Goal: Task Accomplishment & Management: Complete application form

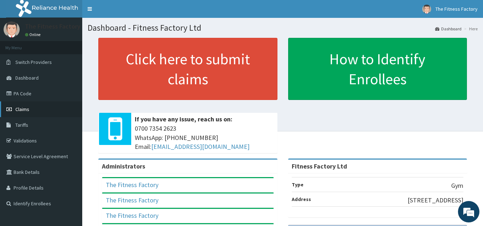
click at [18, 105] on link "Claims" at bounding box center [41, 109] width 82 height 16
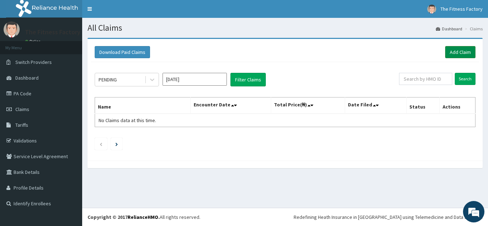
click at [461, 46] on link "Add Claim" at bounding box center [460, 52] width 30 height 12
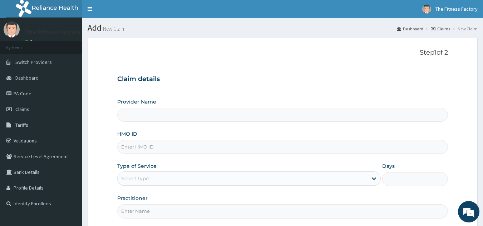
click at [215, 153] on input "HMO ID" at bounding box center [282, 147] width 331 height 14
type input "Fitness Factory Ltd"
type input "1"
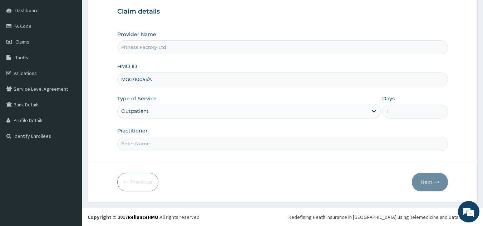
type input "MGG/10051/A"
click at [193, 143] on input "Practitioner" at bounding box center [282, 144] width 331 height 14
type input "AKASH"
click at [429, 184] on button "Next" at bounding box center [430, 182] width 36 height 19
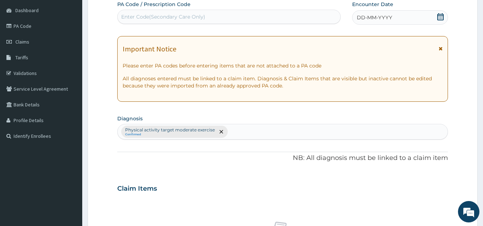
click at [394, 15] on div "DD-MM-YYYY" at bounding box center [400, 17] width 96 height 14
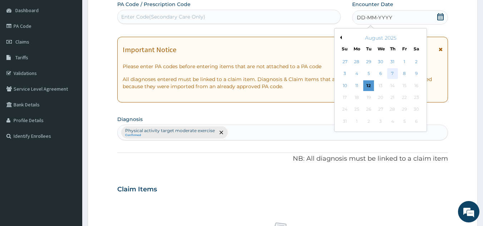
click at [388, 76] on div "7" at bounding box center [392, 74] width 11 height 11
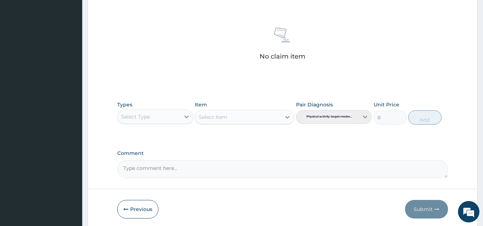
scroll to position [289, 0]
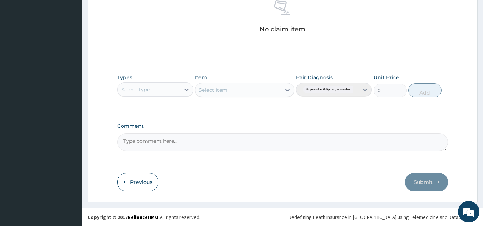
type input "PA/6542FD"
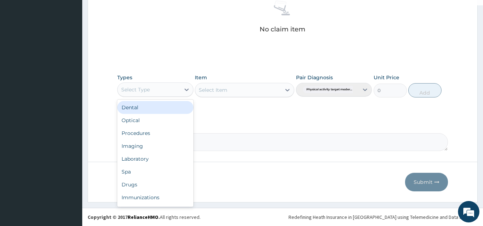
scroll to position [24, 0]
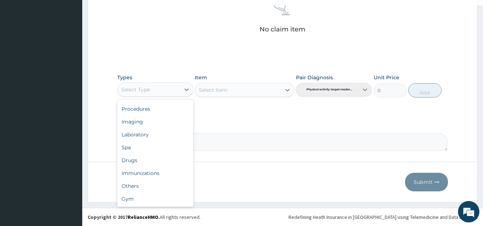
click at [154, 201] on div "Gym" at bounding box center [155, 199] width 76 height 13
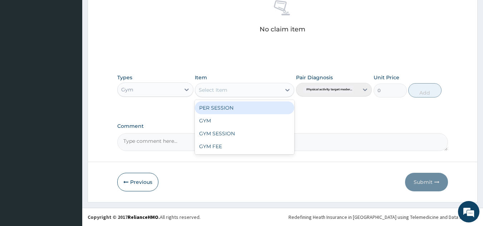
click at [247, 132] on div "GYM SESSION" at bounding box center [244, 133] width 99 height 13
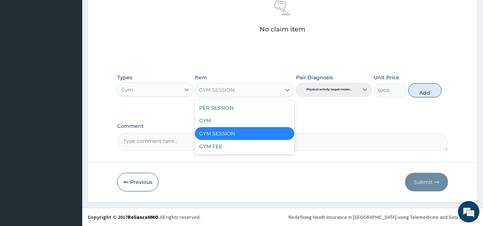
click at [247, 117] on div "GYM" at bounding box center [244, 120] width 99 height 13
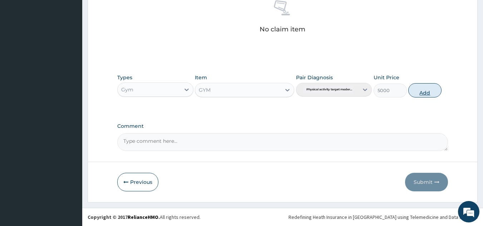
click at [434, 94] on button "Add" at bounding box center [424, 90] width 33 height 14
type input "0"
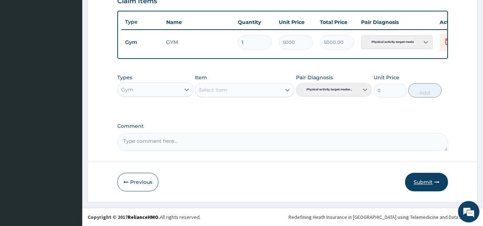
click at [430, 187] on button "Submit" at bounding box center [426, 182] width 43 height 19
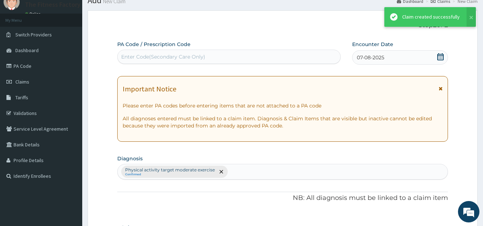
scroll to position [261, 0]
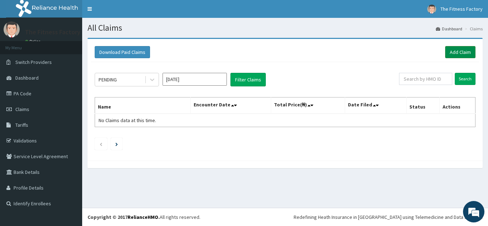
click at [475, 53] on link "Add Claim" at bounding box center [460, 52] width 30 height 12
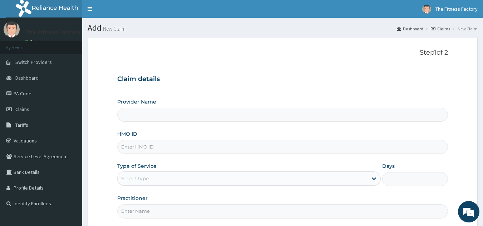
type input "Fitness Factory Ltd"
type input "1"
click at [202, 132] on div "HMO ID" at bounding box center [282, 142] width 331 height 24
click at [228, 153] on input "HMO ID" at bounding box center [282, 147] width 331 height 14
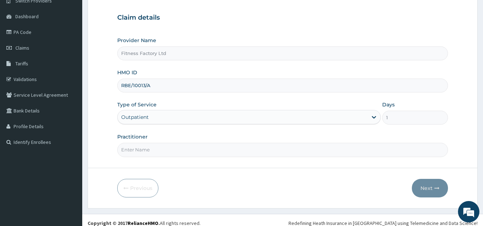
scroll to position [68, 0]
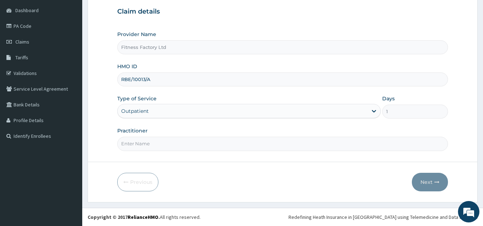
type input "RBE/10013/A"
click at [204, 145] on input "Practitioner" at bounding box center [282, 144] width 331 height 14
type input "AKASH"
click at [409, 190] on div "Previous Next" at bounding box center [282, 182] width 331 height 19
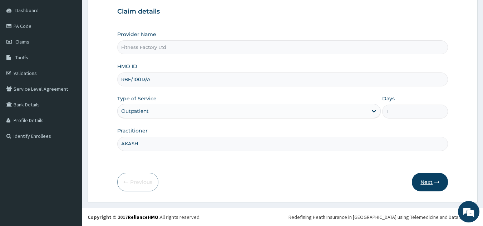
click at [430, 182] on button "Next" at bounding box center [430, 182] width 36 height 19
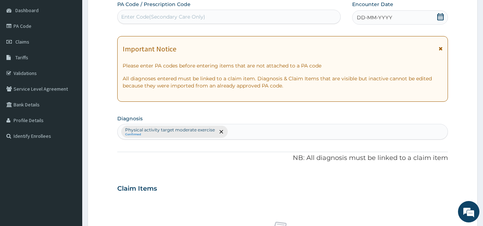
click at [405, 18] on div "DD-MM-YYYY" at bounding box center [400, 17] width 96 height 14
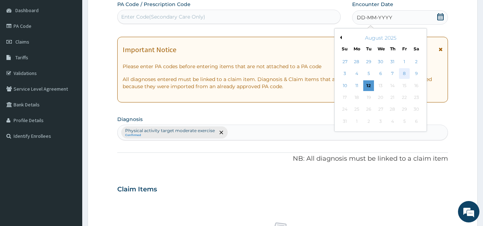
click at [405, 74] on div "8" at bounding box center [404, 74] width 11 height 11
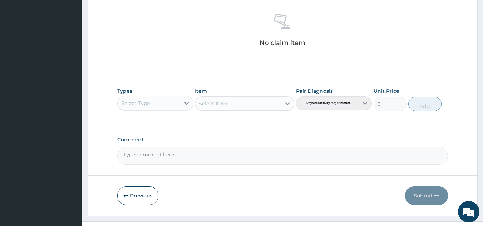
scroll to position [289, 0]
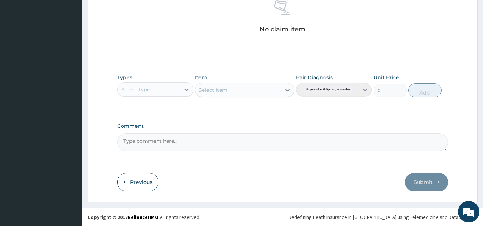
type input "PA/0973F3"
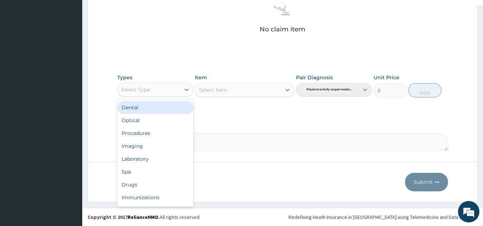
scroll to position [24, 0]
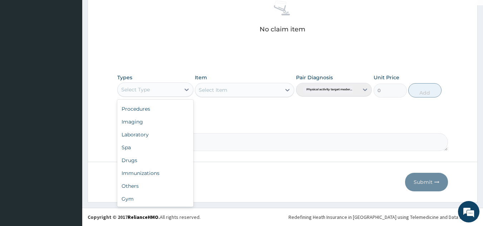
click at [143, 194] on div "Gym" at bounding box center [155, 199] width 76 height 13
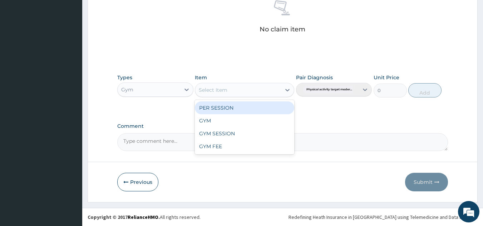
click at [262, 124] on div "GYM" at bounding box center [244, 120] width 99 height 13
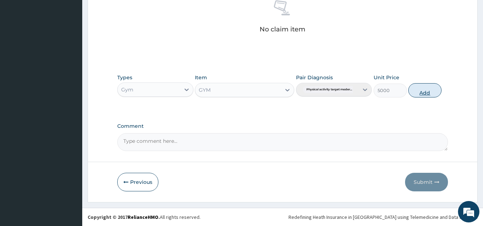
click at [430, 96] on button "Add" at bounding box center [424, 90] width 33 height 14
type input "0"
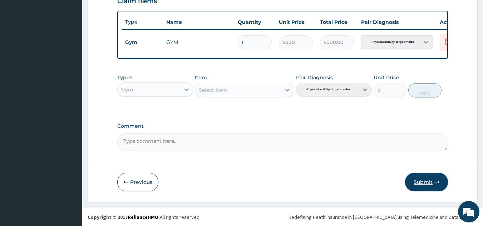
click at [422, 187] on button "Submit" at bounding box center [426, 182] width 43 height 19
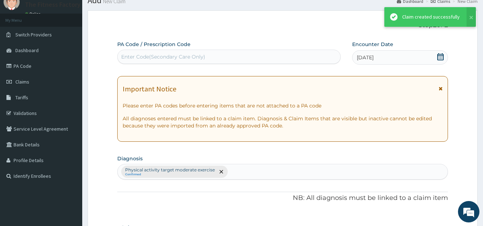
scroll to position [261, 0]
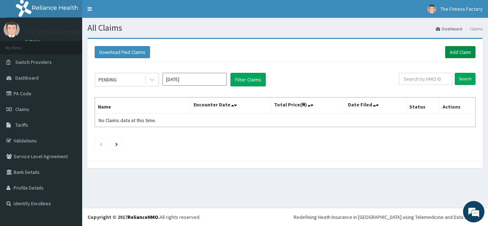
click at [457, 57] on link "Add Claim" at bounding box center [460, 52] width 30 height 12
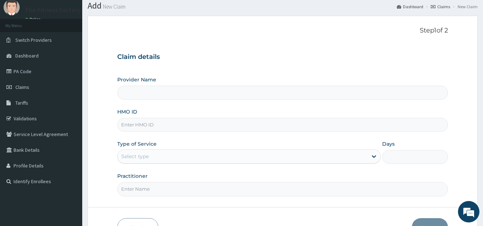
scroll to position [68, 0]
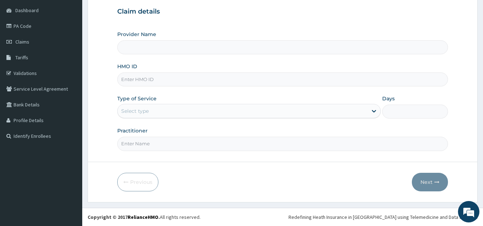
click at [270, 76] on input "HMO ID" at bounding box center [282, 80] width 331 height 14
type input "Fitness Factory Ltd"
type input "1"
type input "RBE/10022/A"
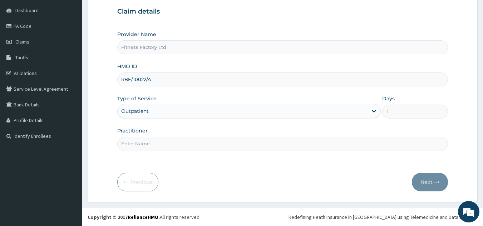
click at [216, 138] on input "Practitioner" at bounding box center [282, 144] width 331 height 14
type input "AKASH"
click at [436, 180] on icon "button" at bounding box center [436, 182] width 5 height 5
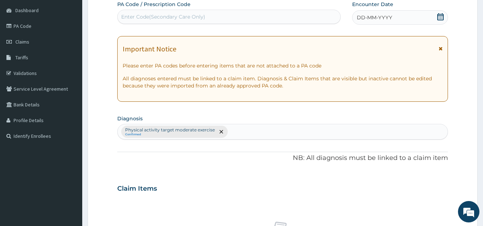
click at [406, 16] on div "DD-MM-YYYY" at bounding box center [400, 17] width 96 height 14
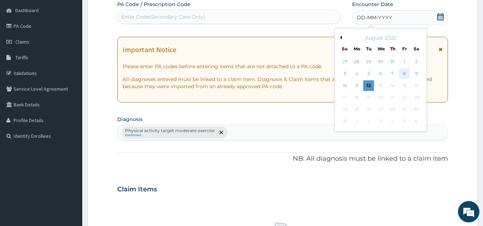
click at [400, 76] on div "8" at bounding box center [404, 74] width 11 height 11
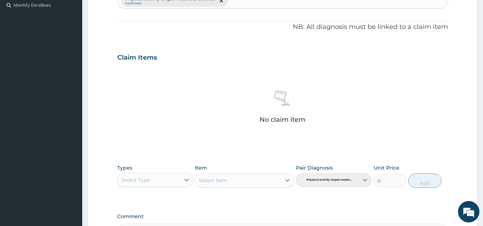
scroll to position [289, 0]
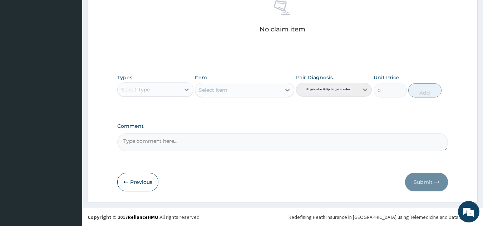
type input "PA/668D22"
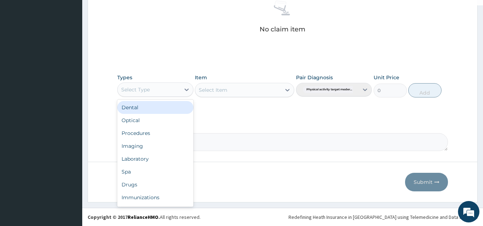
scroll to position [24, 0]
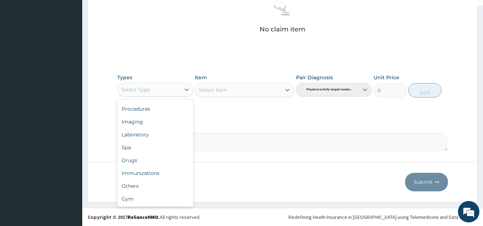
click at [152, 200] on div "Gym" at bounding box center [155, 199] width 76 height 13
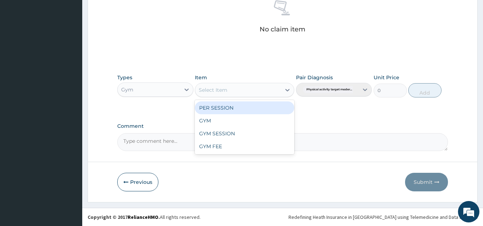
click at [254, 122] on div "GYM" at bounding box center [244, 120] width 99 height 13
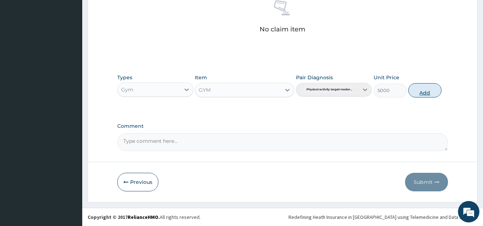
click at [431, 93] on button "Add" at bounding box center [424, 90] width 33 height 14
type input "0"
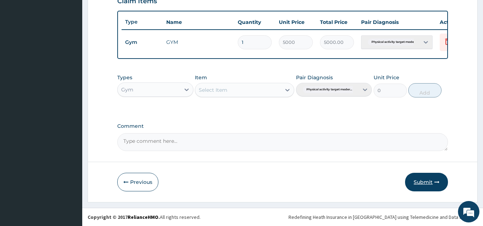
click at [431, 190] on button "Submit" at bounding box center [426, 182] width 43 height 19
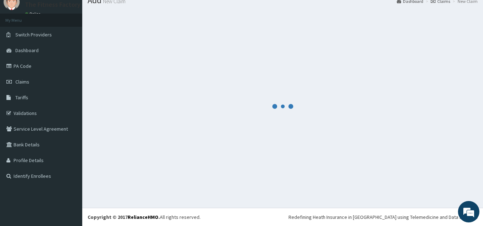
scroll to position [261, 0]
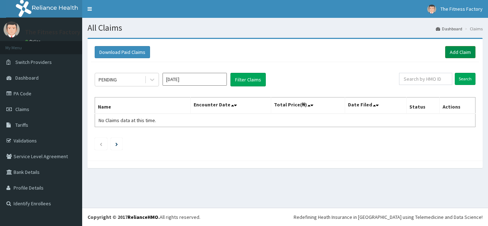
click at [462, 54] on link "Add Claim" at bounding box center [460, 52] width 30 height 12
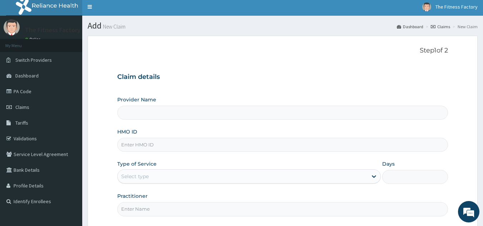
scroll to position [68, 0]
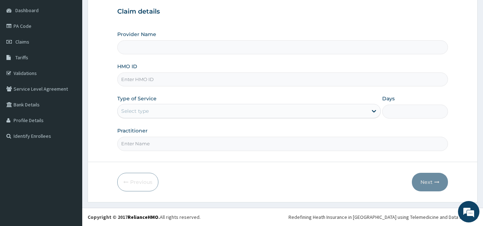
type input "Fitness Factory Ltd"
type input "1"
click at [346, 83] on input "HMO ID" at bounding box center [282, 80] width 331 height 14
type input "PWC/10519/A"
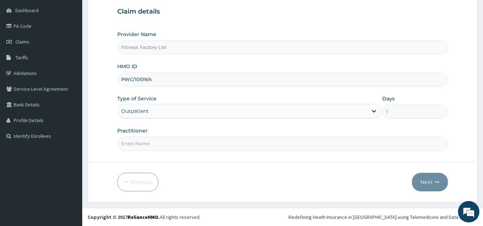
click at [188, 150] on input "Practitioner" at bounding box center [282, 144] width 331 height 14
type input "AKAHS"
click at [430, 192] on button "Next" at bounding box center [430, 182] width 36 height 19
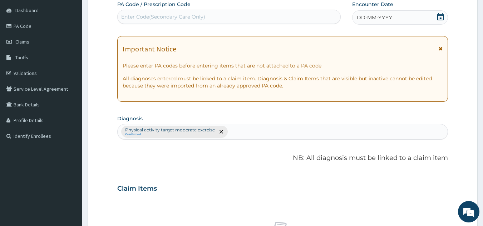
click at [398, 18] on div "DD-MM-YYYY" at bounding box center [400, 17] width 96 height 14
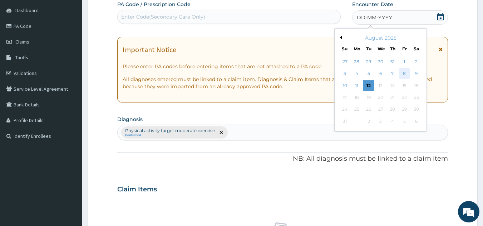
click at [405, 74] on div "8" at bounding box center [404, 74] width 11 height 11
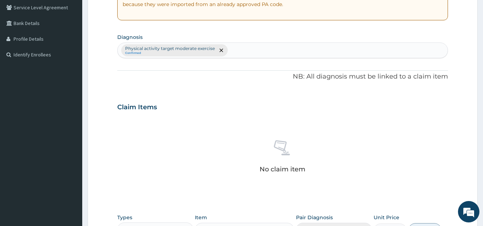
scroll to position [289, 0]
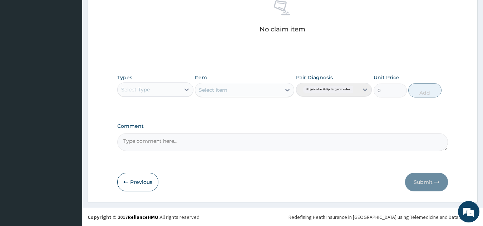
type input "PA/7AF844"
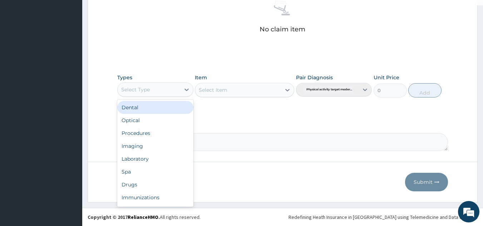
scroll to position [24, 0]
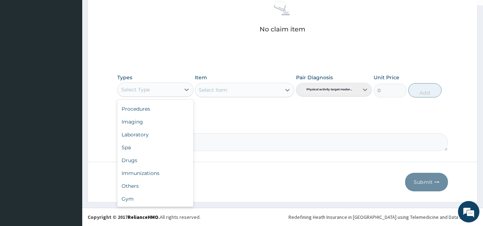
click at [154, 194] on div "Gym" at bounding box center [155, 199] width 76 height 13
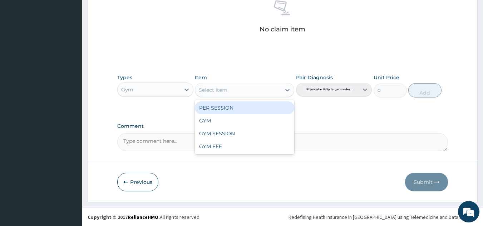
click at [267, 119] on div "GYM" at bounding box center [244, 120] width 99 height 13
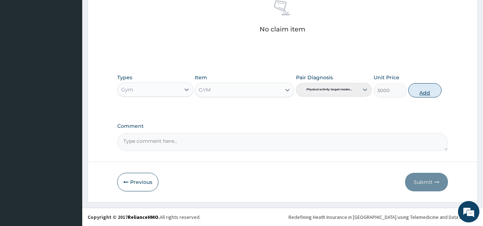
click at [436, 93] on button "Add" at bounding box center [424, 90] width 33 height 14
type input "0"
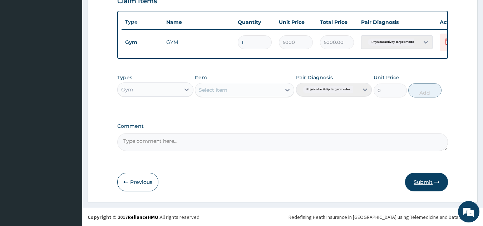
click at [437, 185] on button "Submit" at bounding box center [426, 182] width 43 height 19
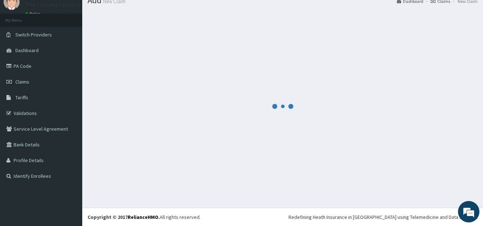
scroll to position [261, 0]
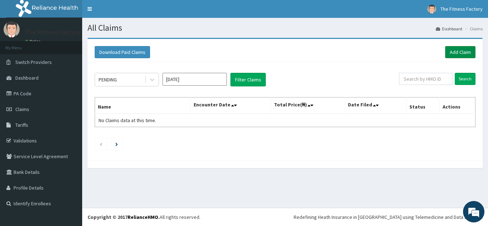
click at [454, 54] on link "Add Claim" at bounding box center [460, 52] width 30 height 12
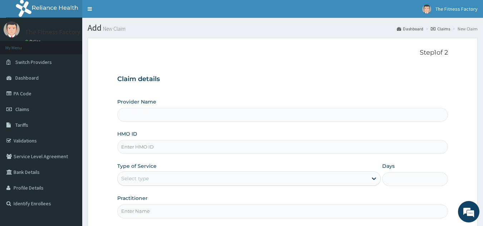
type input "Fitness Factory Ltd"
type input "1"
click at [180, 143] on input "HMO ID" at bounding box center [282, 147] width 331 height 14
type input "SSE/10152/A"
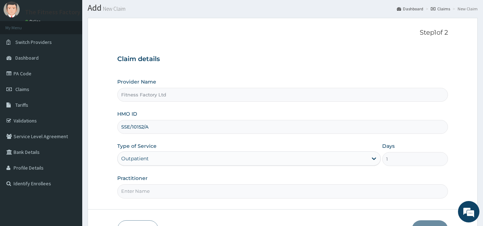
scroll to position [68, 0]
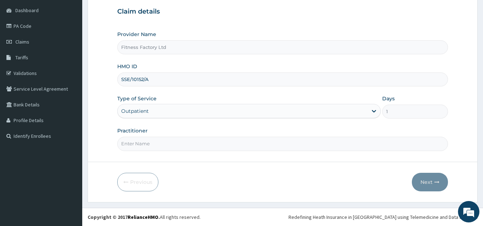
click at [214, 147] on input "Practitioner" at bounding box center [282, 144] width 331 height 14
type input "AKASH"
click at [437, 185] on button "Next" at bounding box center [430, 182] width 36 height 19
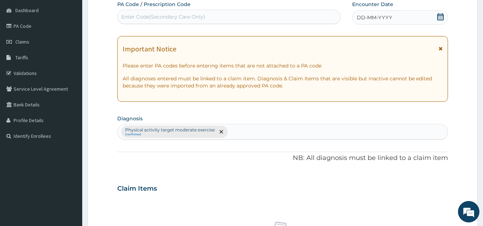
click at [396, 24] on div "DD-MM-YYYY" at bounding box center [400, 17] width 96 height 14
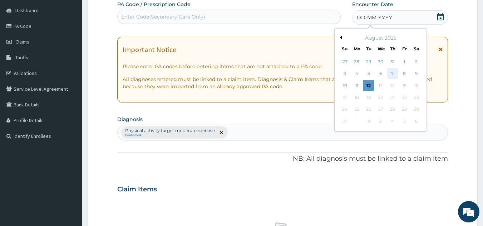
click at [395, 75] on div "7" at bounding box center [392, 74] width 11 height 11
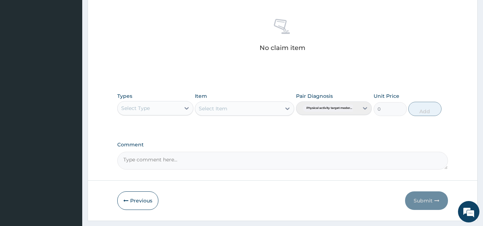
scroll to position [289, 0]
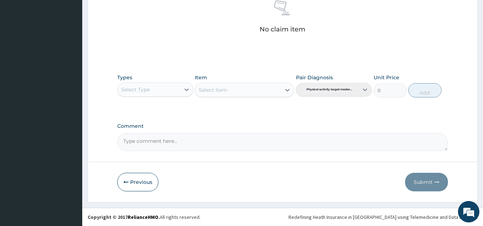
type input "PA/102232"
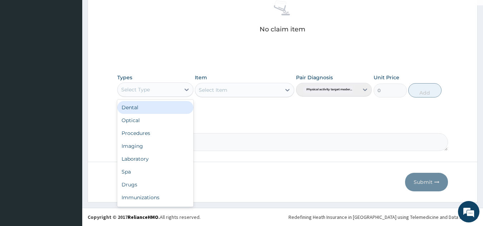
scroll to position [24, 0]
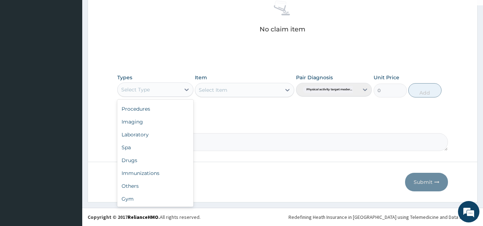
click at [146, 187] on div "Others" at bounding box center [155, 186] width 76 height 13
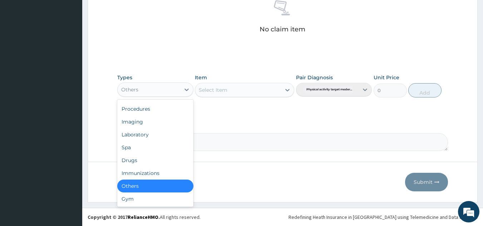
click at [148, 203] on div "Gym" at bounding box center [155, 199] width 76 height 13
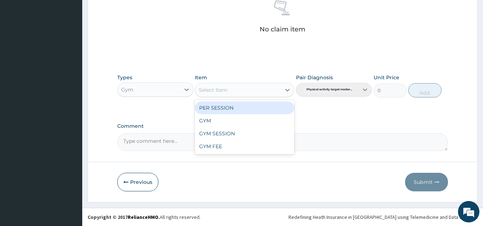
click at [236, 123] on div "GYM" at bounding box center [244, 120] width 99 height 13
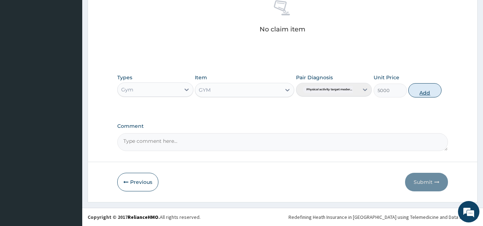
click at [425, 89] on button "Add" at bounding box center [424, 90] width 33 height 14
type input "0"
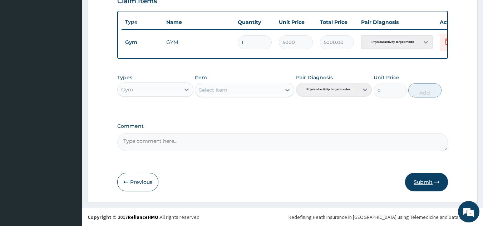
click at [431, 178] on button "Submit" at bounding box center [426, 182] width 43 height 19
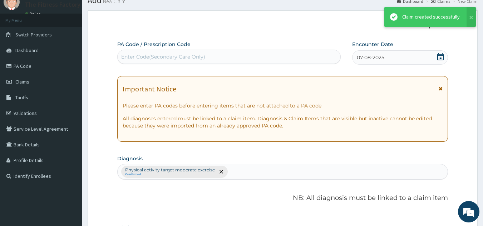
scroll to position [261, 0]
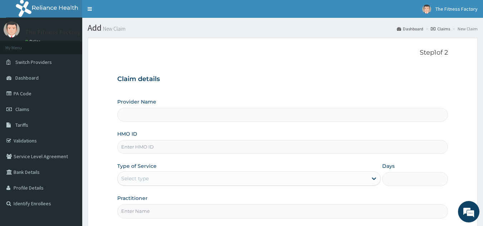
click at [320, 144] on input "HMO ID" at bounding box center [282, 147] width 331 height 14
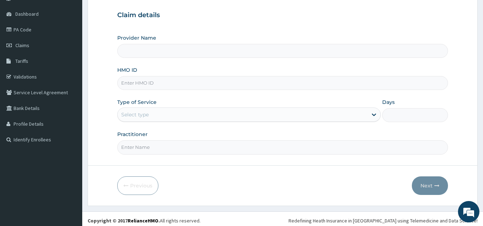
scroll to position [68, 0]
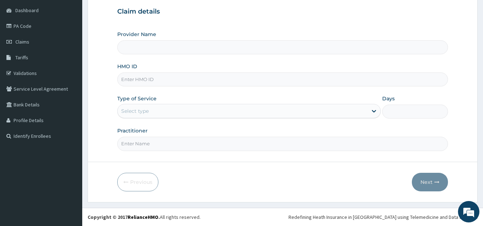
type input "Fitness Factory Ltd"
type input "1"
type input "TLR/10105/A"
click at [183, 144] on input "Practitioner" at bounding box center [282, 144] width 331 height 14
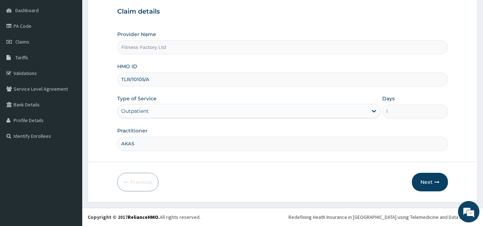
type input "AKASH"
click at [429, 187] on button "Next" at bounding box center [430, 182] width 36 height 19
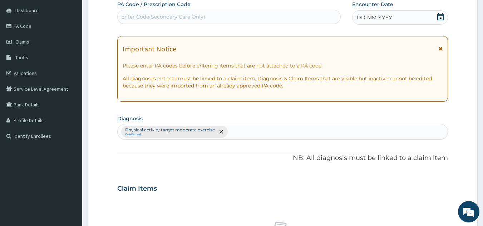
click at [395, 12] on div "DD-MM-YYYY" at bounding box center [400, 17] width 96 height 14
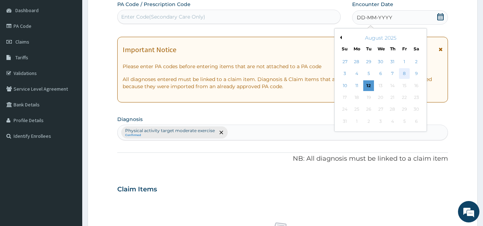
click at [403, 76] on div "8" at bounding box center [404, 74] width 11 height 11
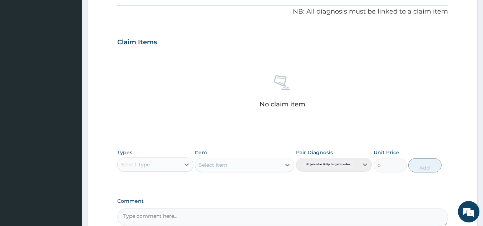
scroll to position [289, 0]
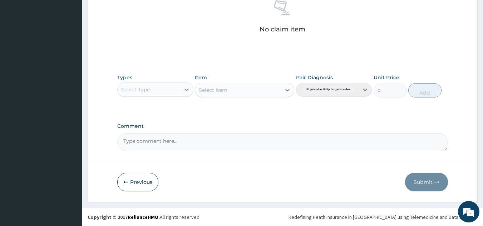
type input "PA/0FEEA6"
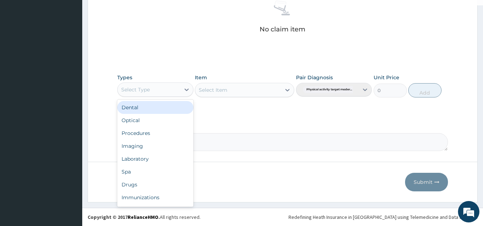
scroll to position [24, 0]
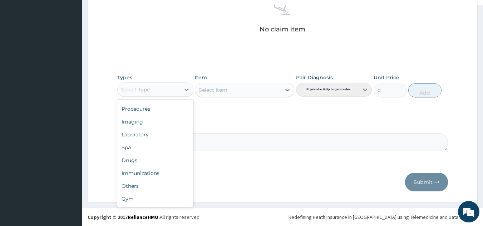
click at [153, 199] on div "Gym" at bounding box center [155, 199] width 76 height 13
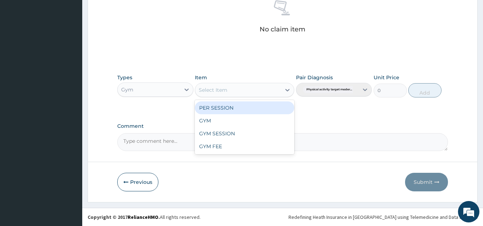
click at [256, 117] on div "GYM" at bounding box center [244, 120] width 99 height 13
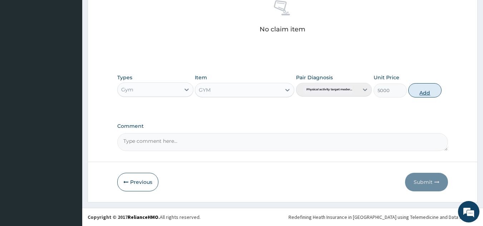
click at [428, 91] on button "Add" at bounding box center [424, 90] width 33 height 14
type input "0"
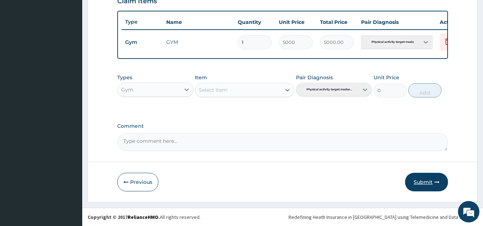
click at [443, 175] on button "Submit" at bounding box center [426, 182] width 43 height 19
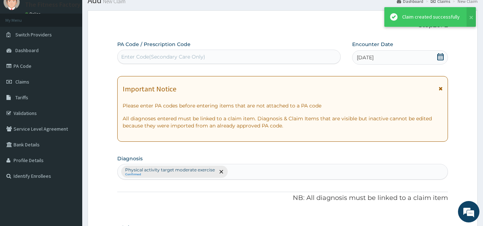
scroll to position [261, 0]
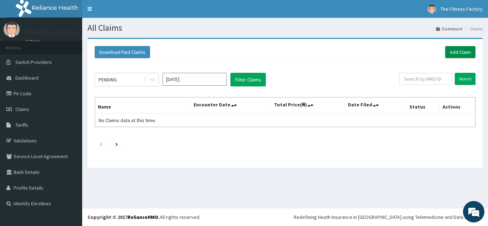
click at [468, 54] on link "Add Claim" at bounding box center [460, 52] width 30 height 12
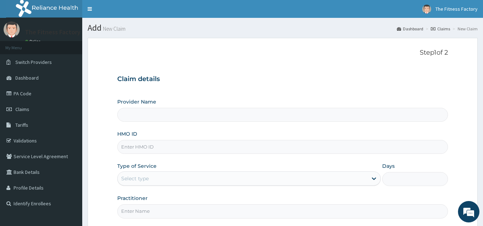
click at [214, 158] on div "Provider Name HMO ID Type of Service Select type Days Practitioner" at bounding box center [282, 158] width 331 height 120
type input "Fitness Factory Ltd"
type input "1"
click at [229, 145] on input "HMO ID" at bounding box center [282, 147] width 331 height 14
type input "PWC/10519/A"
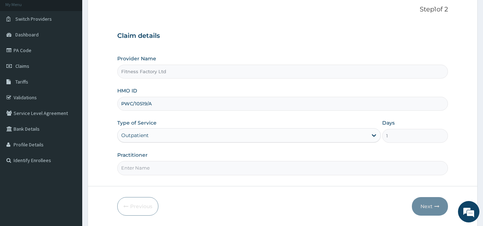
scroll to position [68, 0]
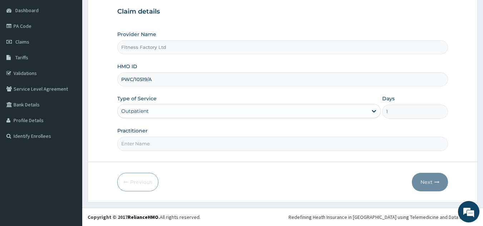
click at [222, 138] on input "Practitioner" at bounding box center [282, 144] width 331 height 14
type input "AKASJ"
click at [441, 179] on button "Next" at bounding box center [430, 182] width 36 height 19
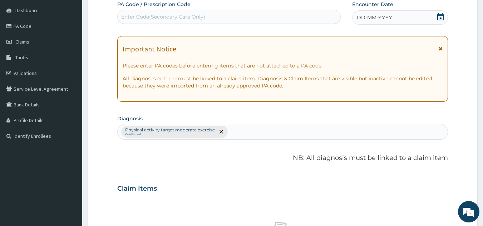
click at [402, 21] on div "DD-MM-YYYY" at bounding box center [400, 17] width 96 height 14
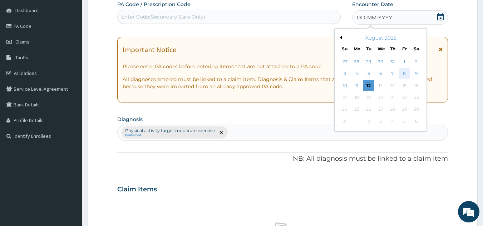
click at [405, 73] on div "8" at bounding box center [404, 74] width 11 height 11
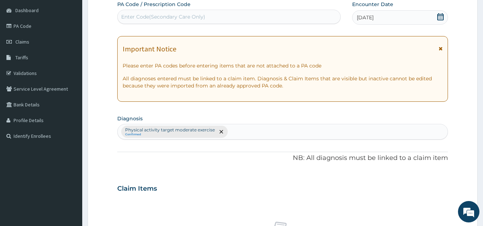
click at [323, 31] on div "PA Code / Prescription Code Enter Code(Secondary Care Only) Encounter Date 08-0…" at bounding box center [282, 187] width 331 height 372
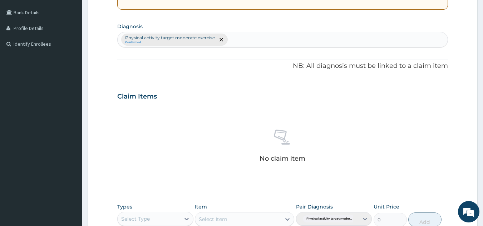
scroll to position [289, 0]
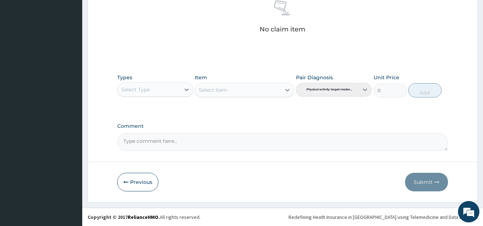
type input "PA/BDAFAA"
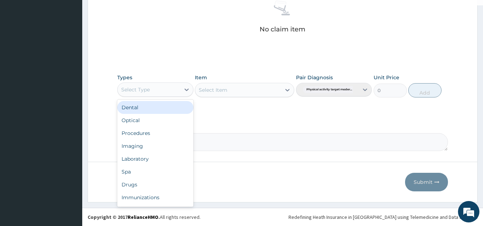
scroll to position [24, 0]
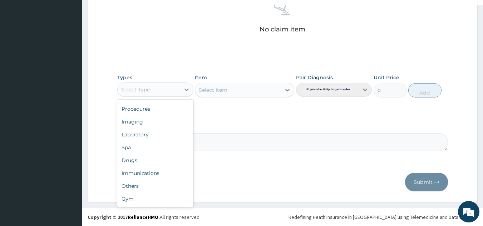
click at [148, 194] on div "Gym" at bounding box center [155, 199] width 76 height 13
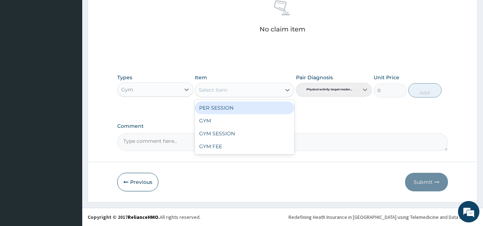
click at [259, 123] on div "GYM" at bounding box center [244, 120] width 99 height 13
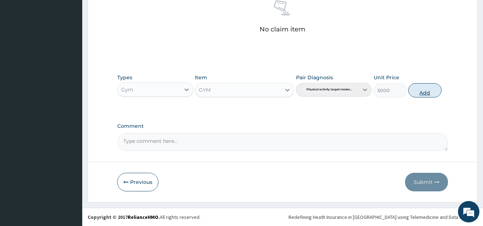
click at [426, 93] on button "Add" at bounding box center [424, 90] width 33 height 14
type input "0"
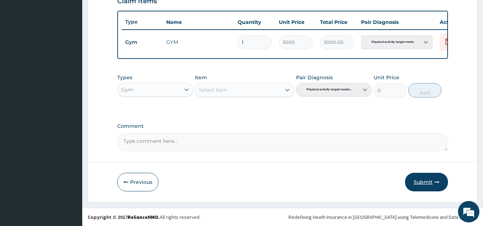
click at [426, 185] on button "Submit" at bounding box center [426, 182] width 43 height 19
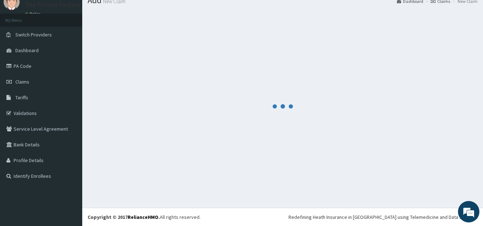
scroll to position [261, 0]
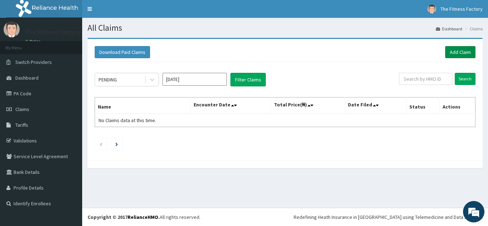
click at [457, 53] on link "Add Claim" at bounding box center [460, 52] width 30 height 12
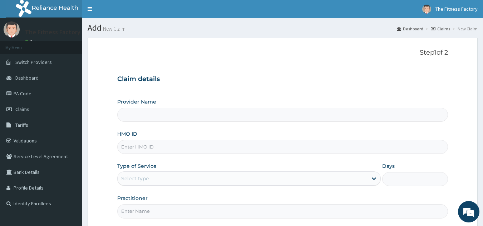
type input "Fitness Factory Ltd"
type input "1"
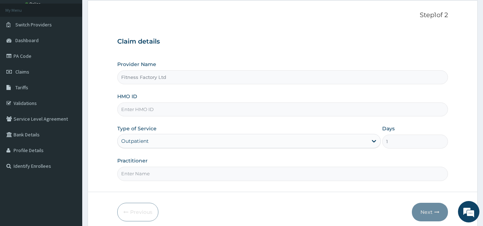
scroll to position [68, 0]
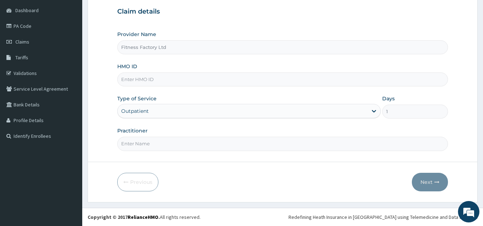
click at [325, 78] on input "HMO ID" at bounding box center [282, 80] width 331 height 14
type input "TLR/10191/A"
click at [194, 142] on input "Practitioner" at bounding box center [282, 144] width 331 height 14
type input "AKASH"
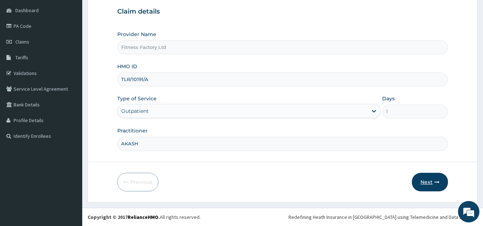
click at [441, 191] on button "Next" at bounding box center [430, 182] width 36 height 19
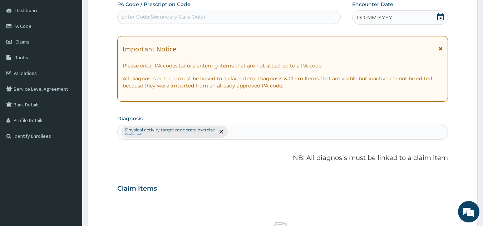
click at [399, 24] on div "DD-MM-YYYY" at bounding box center [400, 17] width 96 height 14
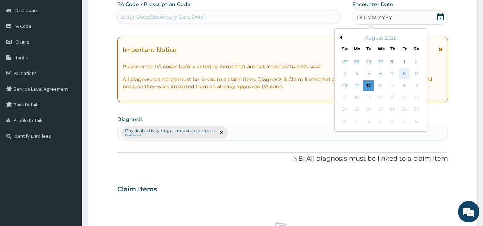
click at [405, 75] on div "8" at bounding box center [404, 74] width 11 height 11
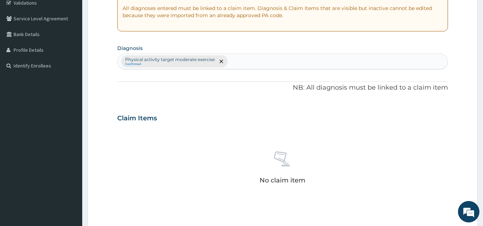
scroll to position [289, 0]
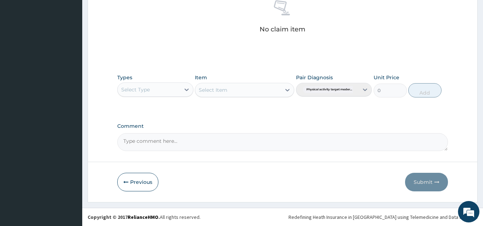
type input "PA/AE7C28"
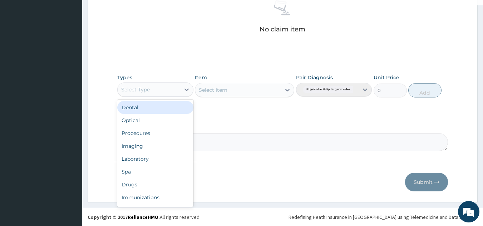
scroll to position [24, 0]
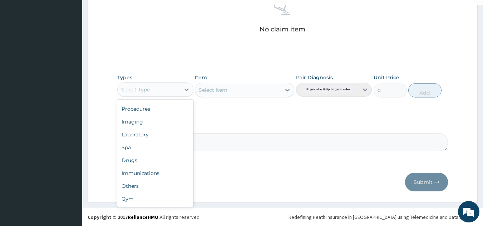
click at [157, 199] on div "Gym" at bounding box center [155, 199] width 76 height 13
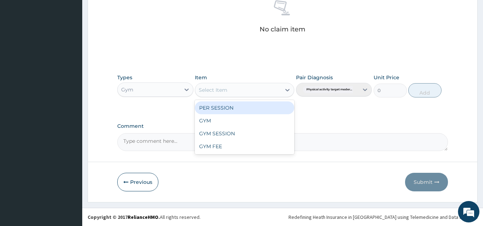
click at [252, 123] on div "GYM" at bounding box center [244, 120] width 99 height 13
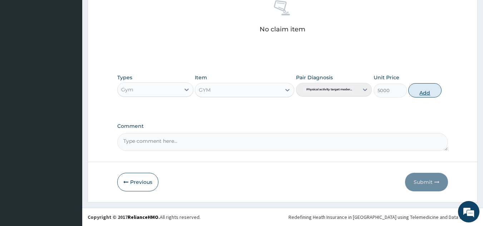
click at [429, 96] on button "Add" at bounding box center [424, 90] width 33 height 14
type input "0"
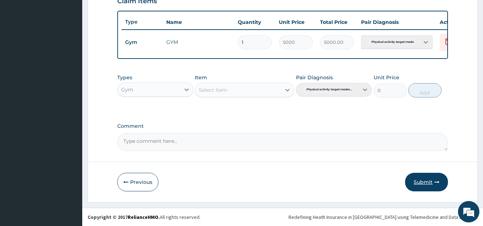
click at [435, 178] on button "Submit" at bounding box center [426, 182] width 43 height 19
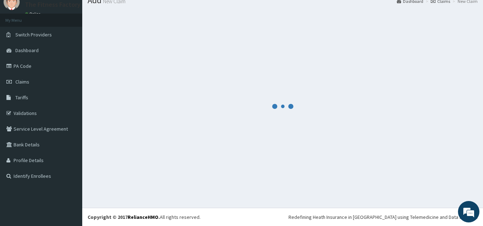
scroll to position [261, 0]
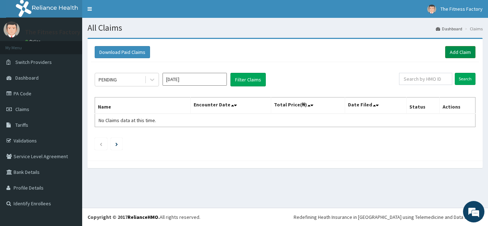
click at [459, 51] on link "Add Claim" at bounding box center [460, 52] width 30 height 12
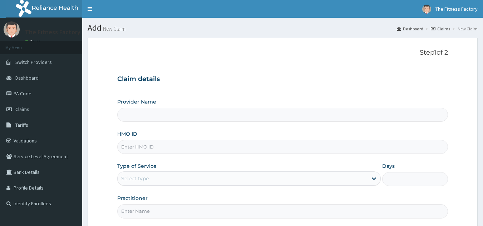
type input "Fitness Factory Ltd"
type input "1"
click at [274, 149] on input "HMO ID" at bounding box center [282, 147] width 331 height 14
type input "MGG/10042/A"
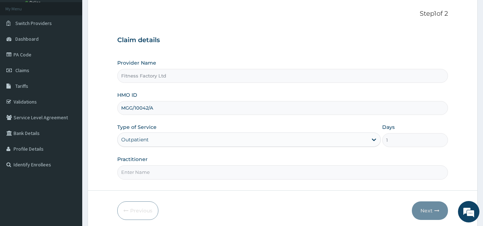
scroll to position [68, 0]
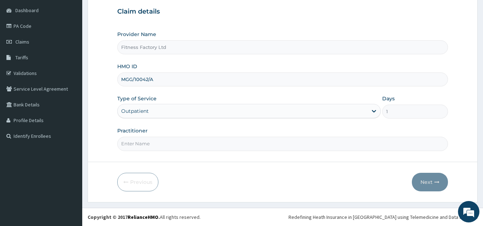
click at [203, 141] on input "Practitioner" at bounding box center [282, 144] width 331 height 14
type input "AKASH"
click at [424, 190] on button "Next" at bounding box center [430, 182] width 36 height 19
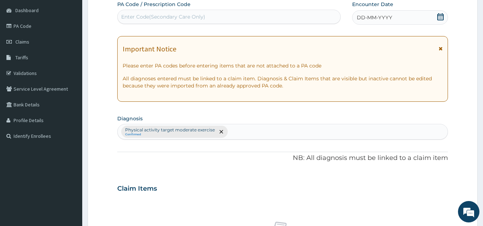
click at [396, 21] on div "DD-MM-YYYY" at bounding box center [400, 17] width 96 height 14
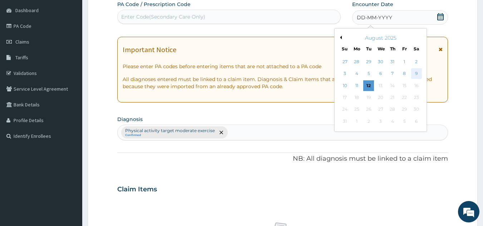
click at [418, 73] on div "9" at bounding box center [416, 74] width 11 height 11
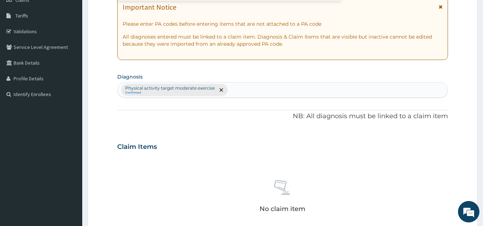
scroll to position [289, 0]
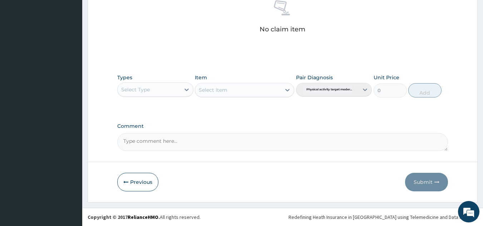
type input "PA/55A85B"
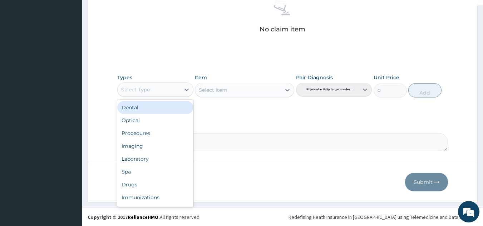
scroll to position [24, 0]
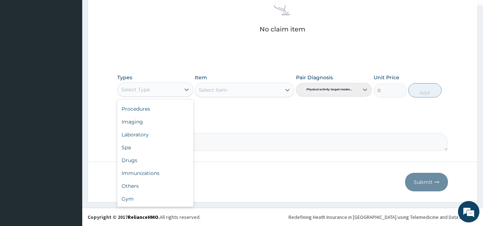
click at [161, 200] on div "Gym" at bounding box center [155, 199] width 76 height 13
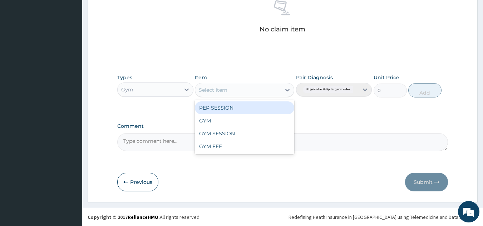
click at [258, 120] on div "GYM" at bounding box center [244, 120] width 99 height 13
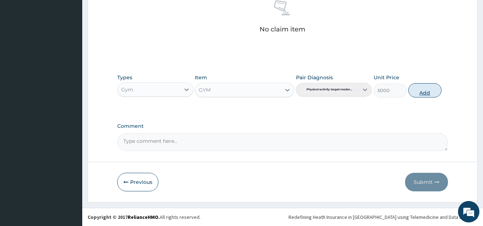
click at [429, 86] on button "Add" at bounding box center [424, 90] width 33 height 14
type input "0"
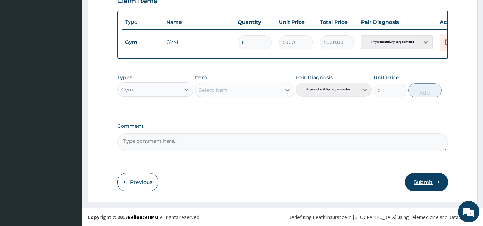
click at [427, 181] on button "Submit" at bounding box center [426, 182] width 43 height 19
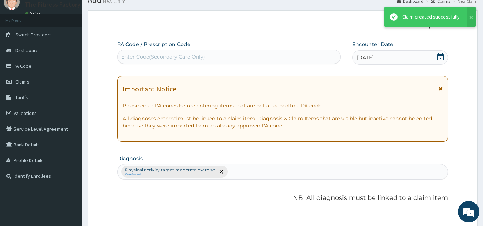
scroll to position [261, 0]
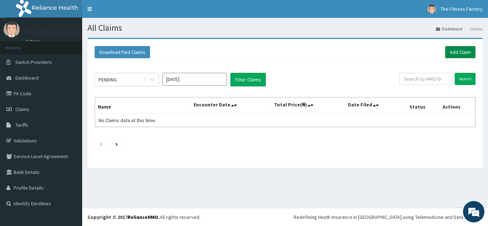
click at [458, 53] on link "Add Claim" at bounding box center [460, 52] width 30 height 12
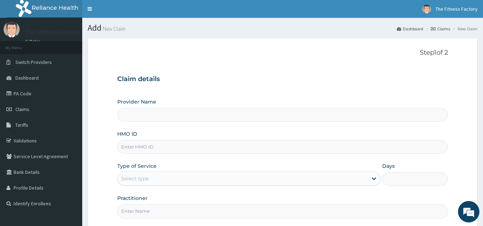
click at [332, 145] on input "HMO ID" at bounding box center [282, 147] width 331 height 14
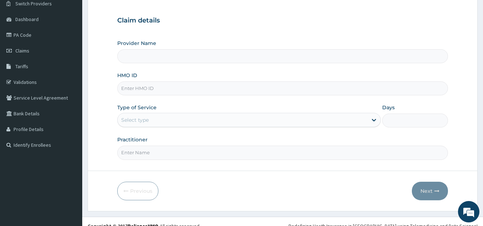
scroll to position [68, 0]
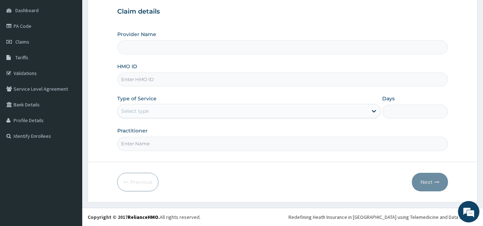
type input "Fitness Factory Ltd"
type input "1"
type input "KCG/10004/A"
click at [228, 147] on input "Practitioner" at bounding box center [282, 144] width 331 height 14
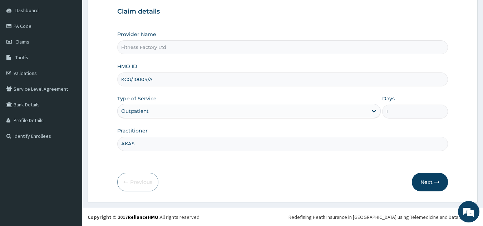
type input "AKASH"
click at [429, 187] on button "Next" at bounding box center [430, 182] width 36 height 19
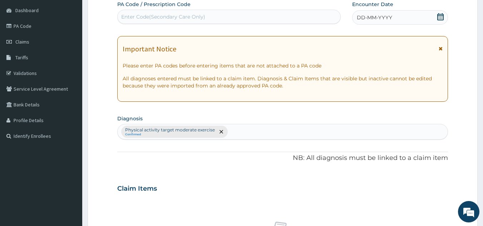
click at [392, 19] on div "DD-MM-YYYY" at bounding box center [400, 17] width 96 height 14
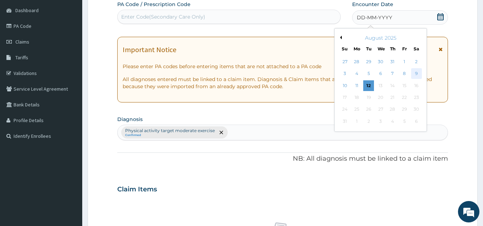
click at [416, 76] on div "9" at bounding box center [416, 74] width 11 height 11
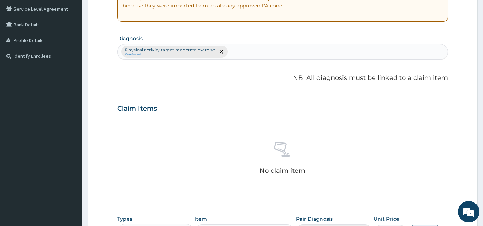
scroll to position [289, 0]
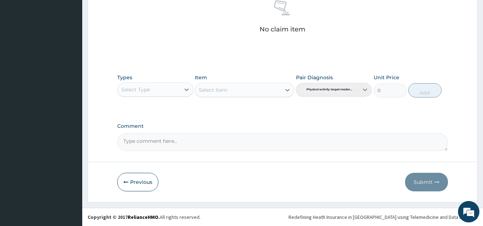
type input "PA/21399D"
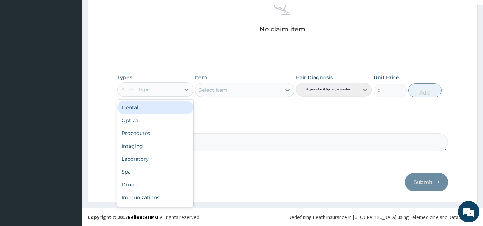
scroll to position [24, 0]
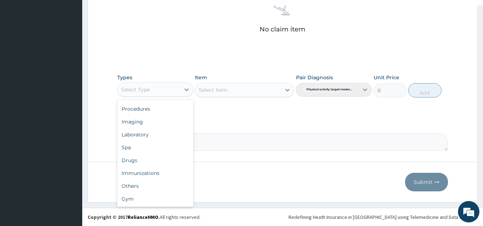
click at [149, 201] on div "Gym" at bounding box center [155, 199] width 76 height 13
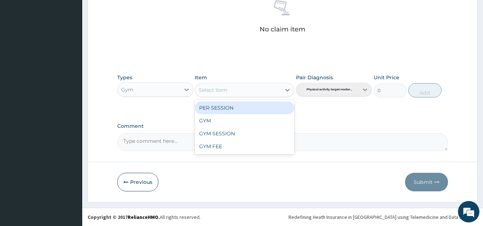
click at [254, 127] on div "GYM SESSION" at bounding box center [244, 133] width 99 height 13
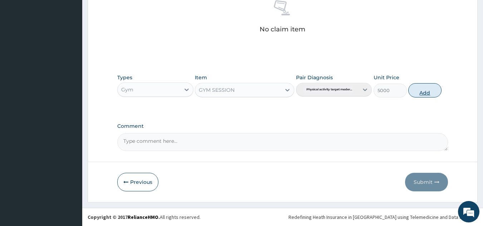
click at [425, 90] on button "Add" at bounding box center [424, 90] width 33 height 14
type input "0"
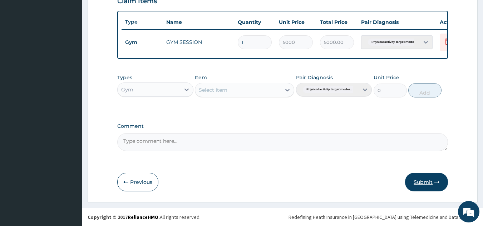
click at [436, 174] on button "Submit" at bounding box center [426, 182] width 43 height 19
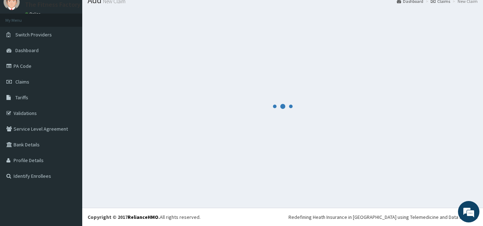
scroll to position [261, 0]
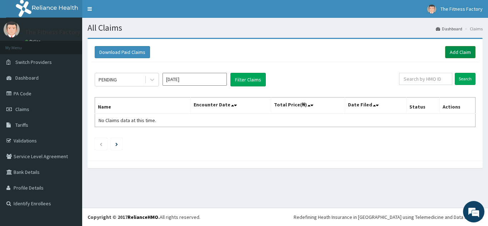
click at [467, 51] on link "Add Claim" at bounding box center [460, 52] width 30 height 12
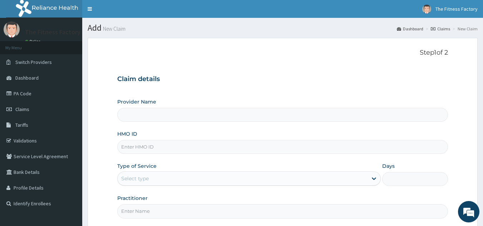
type input "Fitness Factory Ltd"
type input "1"
click at [225, 141] on input "HMO ID" at bounding box center [282, 147] width 331 height 14
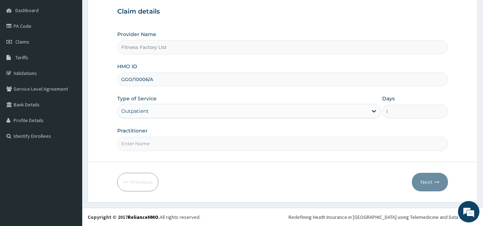
type input "GGO/10006/A"
click at [193, 137] on input "Practitioner" at bounding box center [282, 144] width 331 height 14
type input "[PERSON_NAME]"
click at [429, 188] on button "Next" at bounding box center [430, 182] width 36 height 19
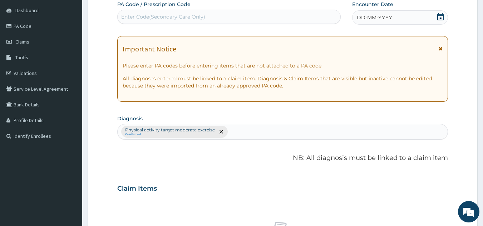
click at [392, 15] on div "DD-MM-YYYY" at bounding box center [400, 17] width 96 height 14
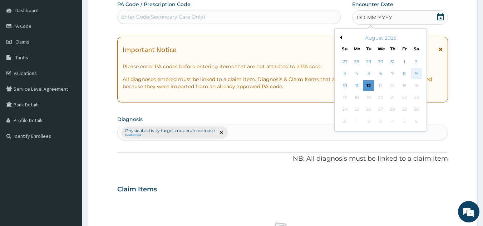
click at [418, 75] on div "9" at bounding box center [416, 74] width 11 height 11
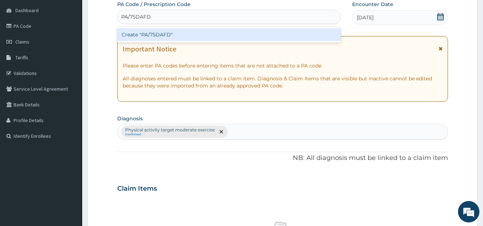
scroll to position [289, 0]
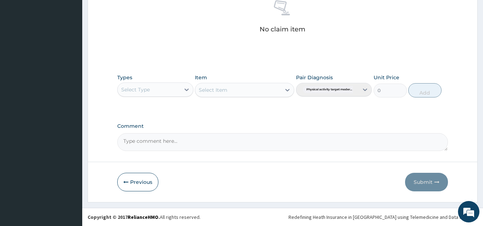
type input "PA/75DAFD"
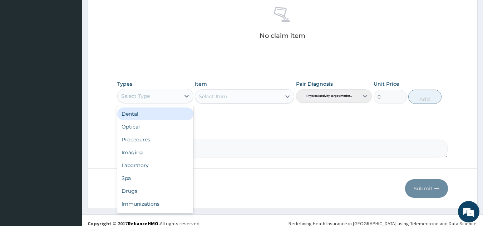
scroll to position [24, 0]
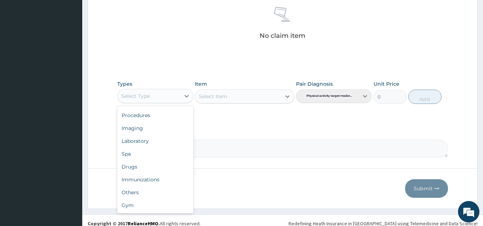
click at [151, 206] on div "Gym" at bounding box center [155, 205] width 76 height 13
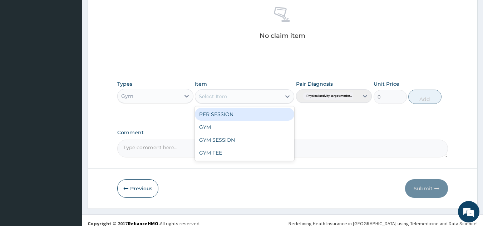
click at [258, 134] on div "GYM SESSION" at bounding box center [244, 140] width 99 height 13
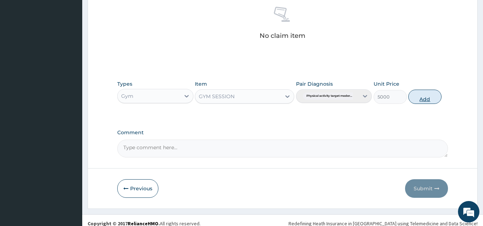
click at [420, 98] on button "Add" at bounding box center [424, 97] width 33 height 14
type input "0"
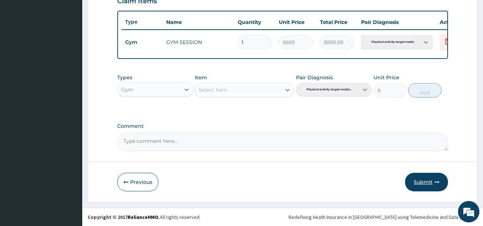
click at [429, 184] on button "Submit" at bounding box center [426, 182] width 43 height 19
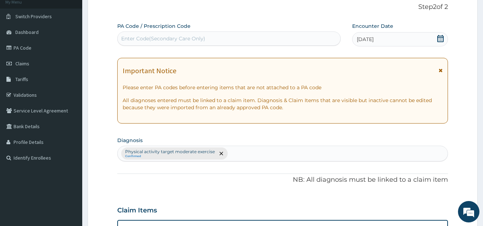
scroll to position [0, 0]
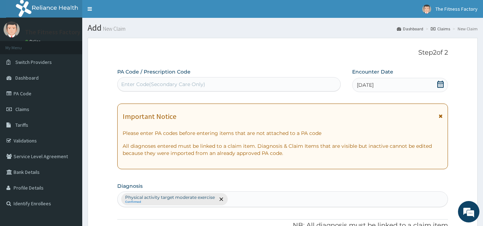
click at [284, 72] on div "PA Code / Prescription Code Enter Code(Secondary Care Only)" at bounding box center [229, 79] width 224 height 23
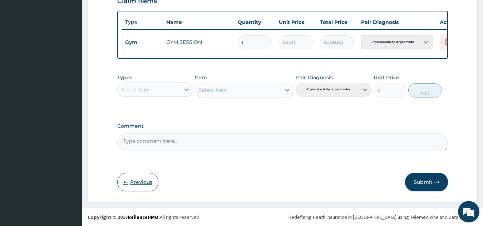
click at [146, 183] on button "Previous" at bounding box center [137, 182] width 41 height 19
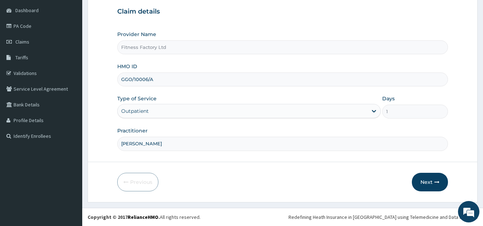
click at [264, 80] on input "GGO/10006/A" at bounding box center [282, 80] width 331 height 14
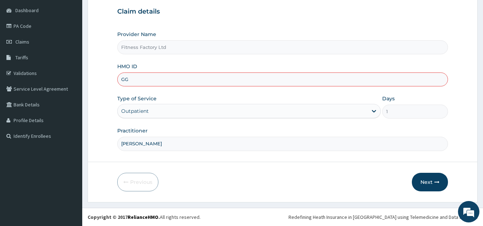
type input "G"
type input "RSJ/10001/A"
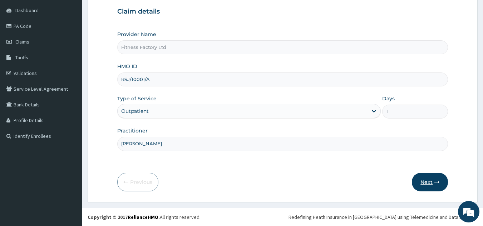
click at [431, 189] on button "Next" at bounding box center [430, 182] width 36 height 19
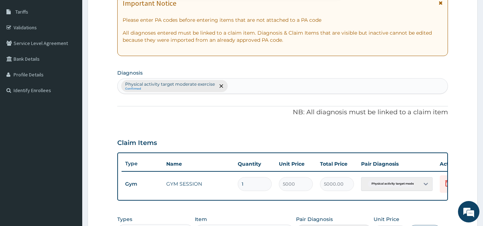
scroll to position [261, 0]
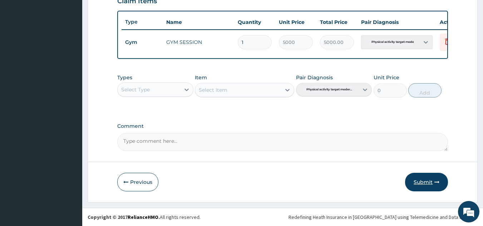
type input "PA/E2CEC5"
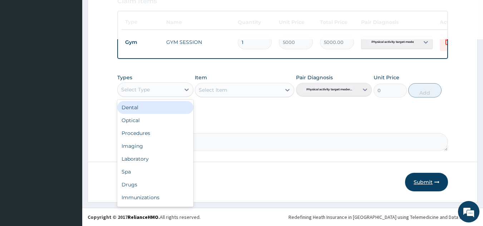
scroll to position [24, 0]
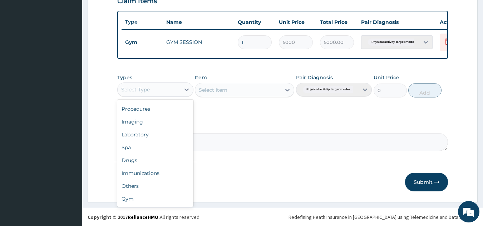
click at [244, 134] on textarea "Comment" at bounding box center [282, 142] width 331 height 18
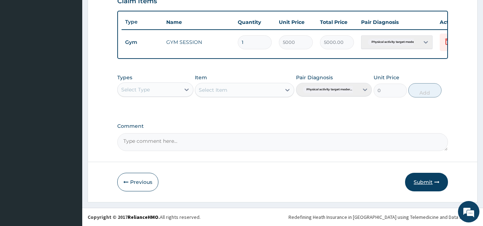
click at [431, 185] on button "Submit" at bounding box center [426, 182] width 43 height 19
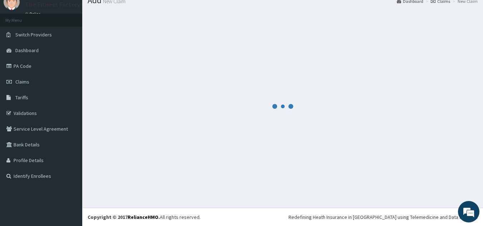
scroll to position [261, 0]
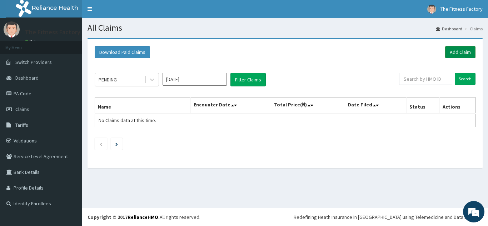
click at [471, 46] on link "Add Claim" at bounding box center [460, 52] width 30 height 12
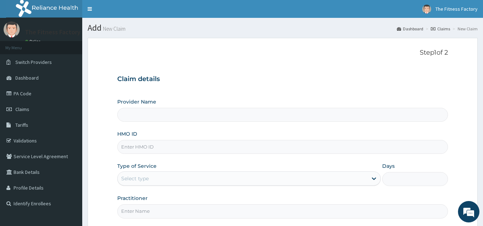
click at [189, 147] on input "HMO ID" at bounding box center [282, 147] width 331 height 14
type input "Fitness Factory Ltd"
type input "1"
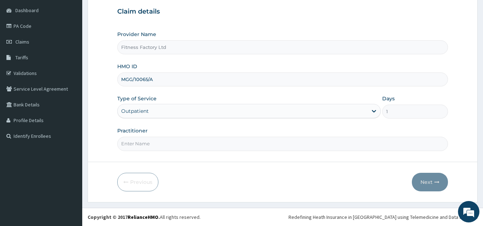
type input "MGG/10065/A"
click at [292, 133] on div "Practitioner" at bounding box center [282, 139] width 331 height 24
click at [281, 142] on input "Practitioner" at bounding box center [282, 144] width 331 height 14
type input "AKASH"
click at [430, 188] on button "Next" at bounding box center [430, 182] width 36 height 19
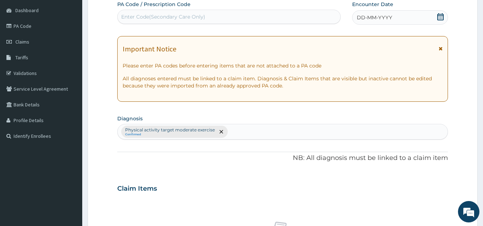
click at [432, 17] on div "DD-MM-YYYY" at bounding box center [400, 17] width 96 height 14
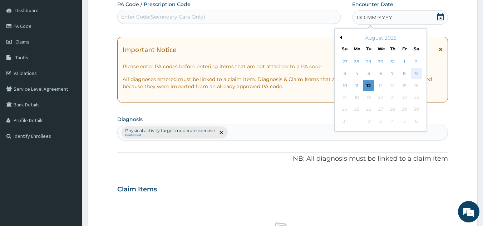
click at [420, 75] on div "9" at bounding box center [416, 74] width 11 height 11
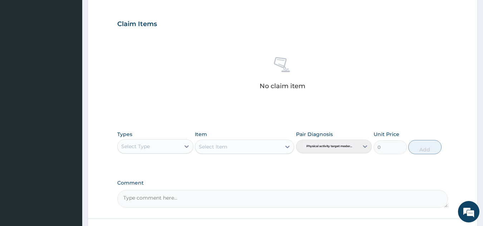
scroll to position [289, 0]
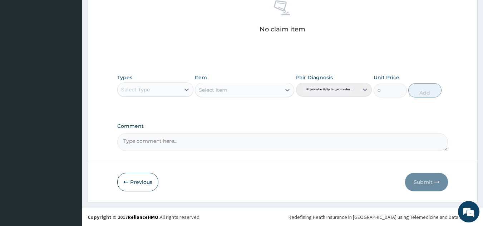
type input "PA/76431B"
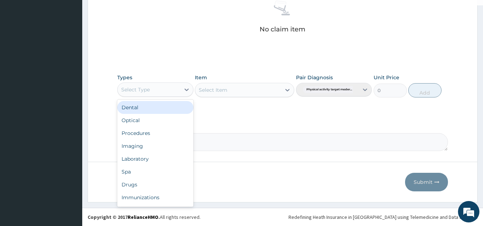
scroll to position [24, 0]
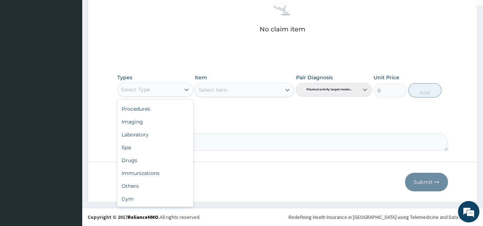
click at [153, 207] on div "Dental Optical Procedures Imaging Laboratory Spa Drugs Immunizations Others Gym" at bounding box center [155, 153] width 76 height 107
click at [158, 200] on div "Gym" at bounding box center [155, 199] width 76 height 13
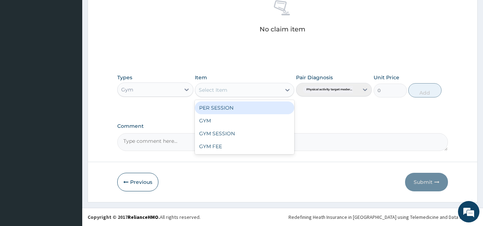
click at [251, 124] on div "GYM" at bounding box center [244, 120] width 99 height 13
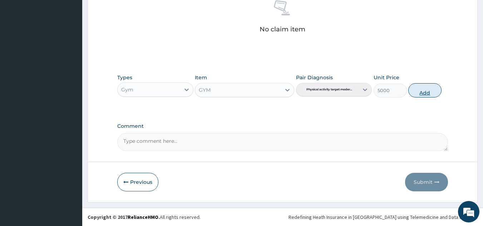
click at [428, 90] on button "Add" at bounding box center [424, 90] width 33 height 14
type input "0"
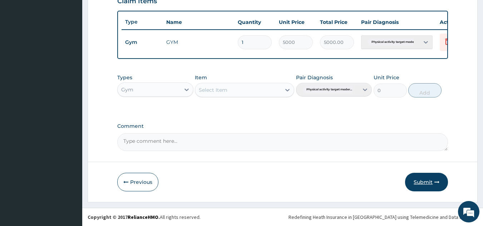
click at [417, 184] on button "Submit" at bounding box center [426, 182] width 43 height 19
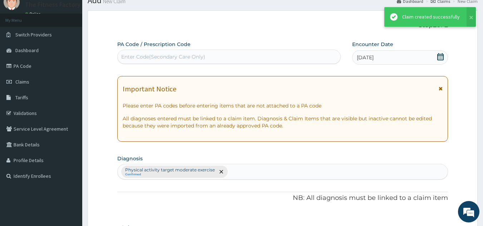
scroll to position [261, 0]
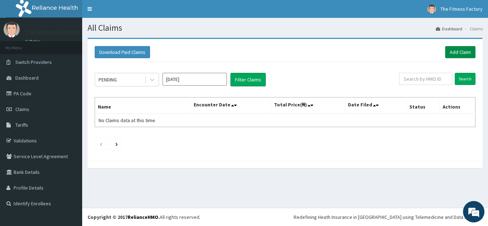
click at [469, 47] on link "Add Claim" at bounding box center [460, 52] width 30 height 12
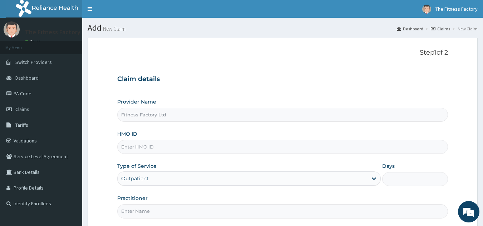
type input "Fitness Factory Ltd"
type input "1"
click at [213, 145] on input "HMO ID" at bounding box center [282, 147] width 331 height 14
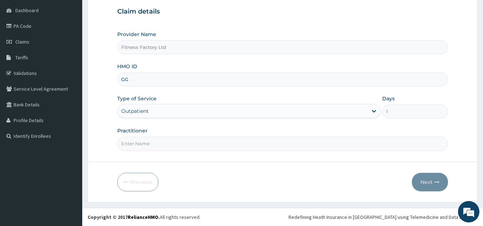
type input "G"
type input "CPW/10013/A"
click at [197, 142] on input "Practitioner" at bounding box center [282, 144] width 331 height 14
type input "AKASH"
click at [426, 189] on button "Next" at bounding box center [430, 182] width 36 height 19
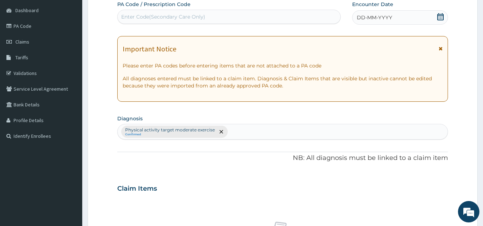
click at [385, 20] on span "DD-MM-YYYY" at bounding box center [374, 17] width 35 height 7
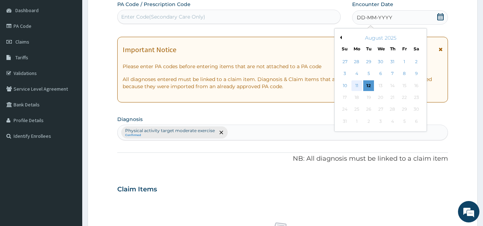
click at [356, 85] on div "11" at bounding box center [356, 85] width 11 height 11
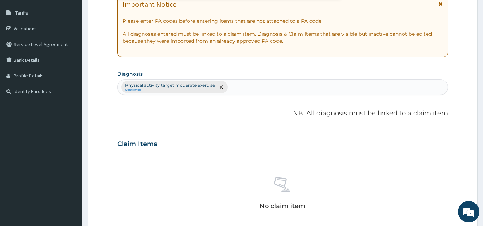
scroll to position [289, 0]
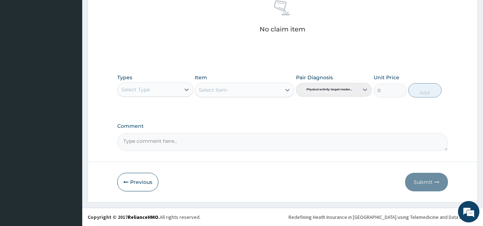
type input "PA/51C0FA"
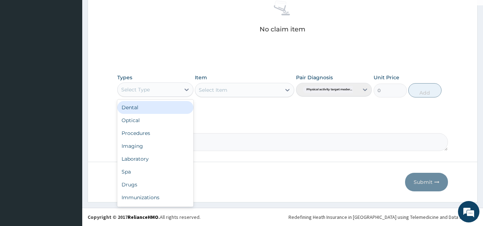
scroll to position [24, 0]
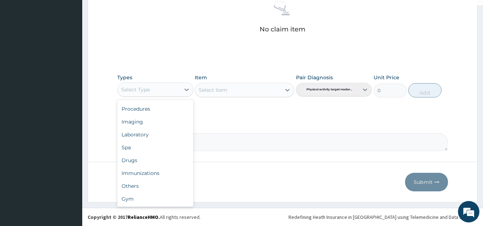
click at [152, 200] on div "Gym" at bounding box center [155, 199] width 76 height 13
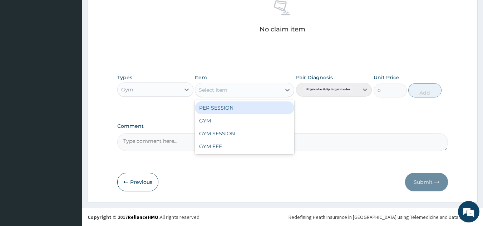
click at [253, 120] on div "GYM" at bounding box center [244, 120] width 99 height 13
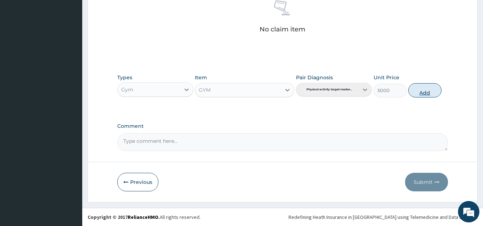
click at [424, 91] on button "Add" at bounding box center [424, 90] width 33 height 14
type input "0"
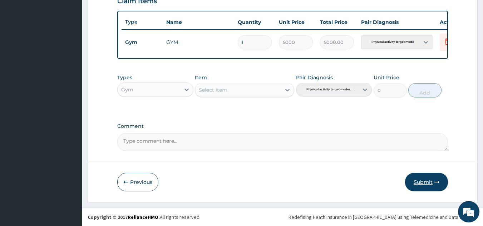
click at [416, 178] on button "Submit" at bounding box center [426, 182] width 43 height 19
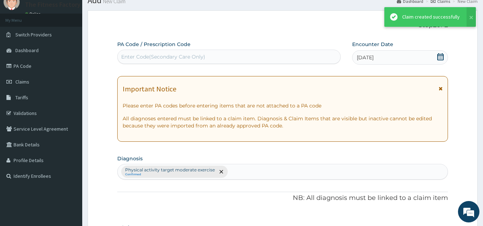
scroll to position [261, 0]
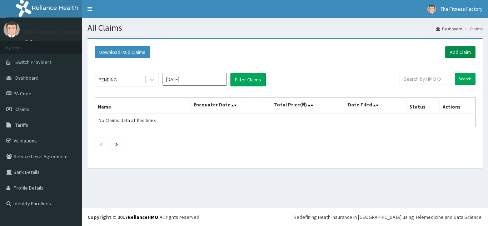
click at [469, 50] on link "Add Claim" at bounding box center [460, 52] width 30 height 12
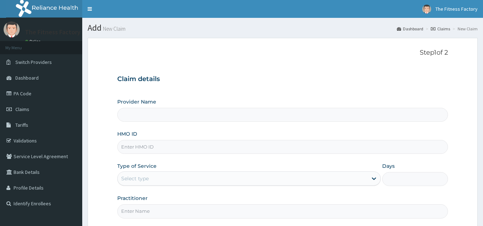
click at [273, 145] on input "HMO ID" at bounding box center [282, 147] width 331 height 14
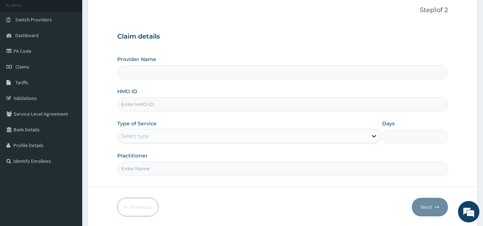
scroll to position [68, 0]
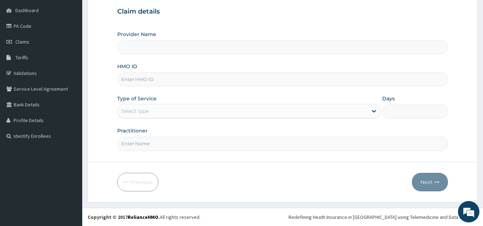
type input "Fitness Factory Ltd"
type input "1"
type input "PWC/10544/A"
click at [203, 145] on input "Practitioner" at bounding box center [282, 144] width 331 height 14
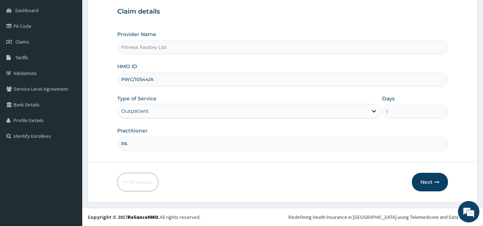
type input "P"
type input "AKASH"
click at [424, 183] on button "Next" at bounding box center [430, 182] width 36 height 19
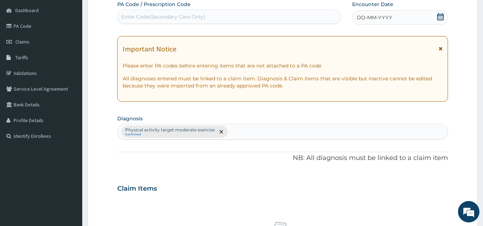
click at [405, 20] on div "DD-MM-YYYY" at bounding box center [400, 17] width 96 height 14
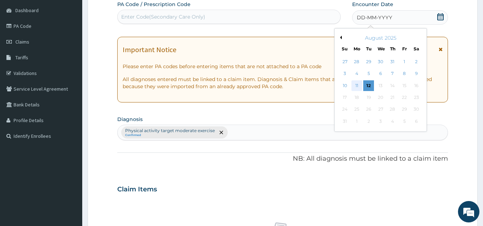
click at [361, 86] on div "11" at bounding box center [356, 85] width 11 height 11
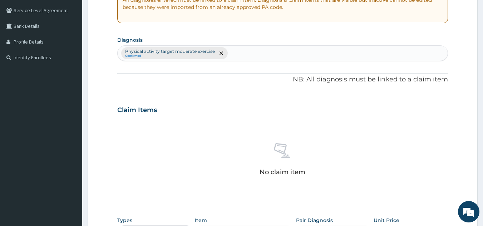
scroll to position [289, 0]
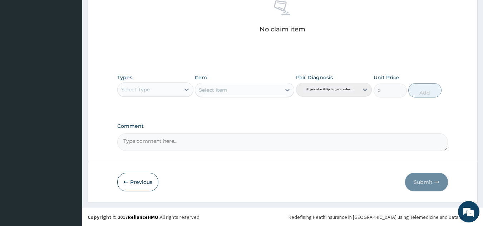
type input "PA/09C718"
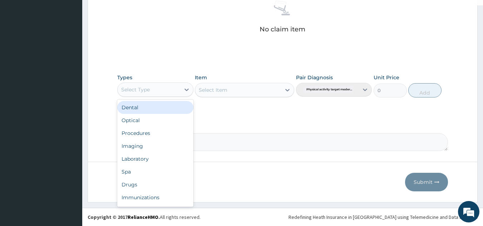
scroll to position [24, 0]
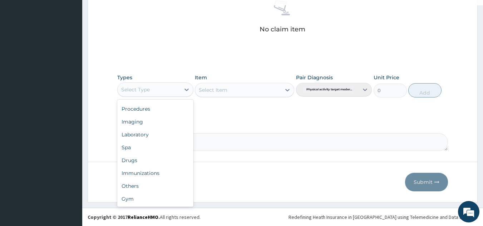
click at [163, 200] on div "Gym" at bounding box center [155, 199] width 76 height 13
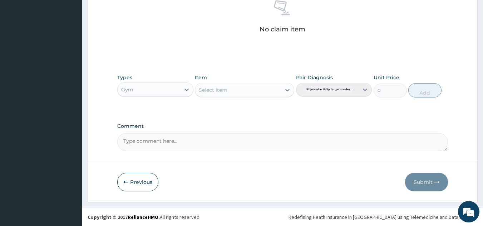
click at [299, 91] on div "Pair Diagnosis Physical activity target moder..." at bounding box center [334, 86] width 76 height 24
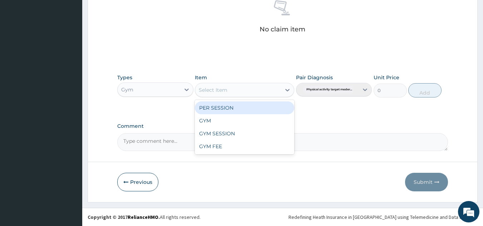
click at [260, 123] on div "GYM" at bounding box center [244, 120] width 99 height 13
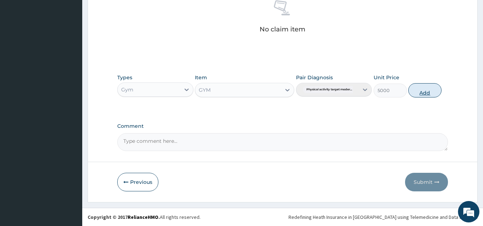
click at [415, 88] on button "Add" at bounding box center [424, 90] width 33 height 14
type input "0"
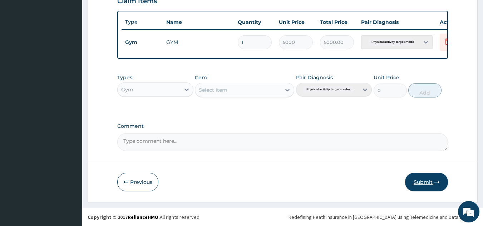
click at [412, 183] on button "Submit" at bounding box center [426, 182] width 43 height 19
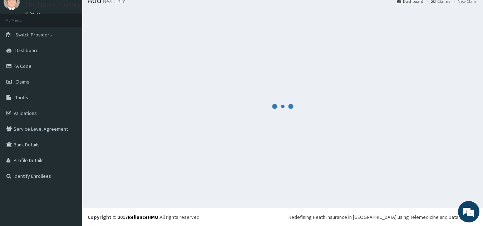
scroll to position [261, 0]
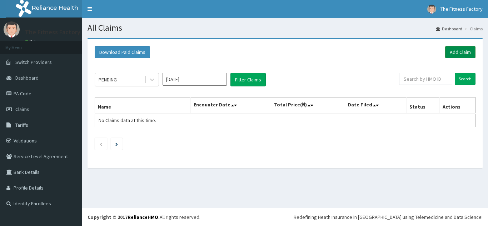
click at [460, 53] on link "Add Claim" at bounding box center [460, 52] width 30 height 12
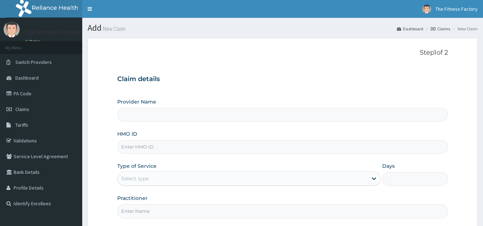
click at [204, 145] on input "HMO ID" at bounding box center [282, 147] width 331 height 14
type input "Fitness Factory Ltd"
type input "1"
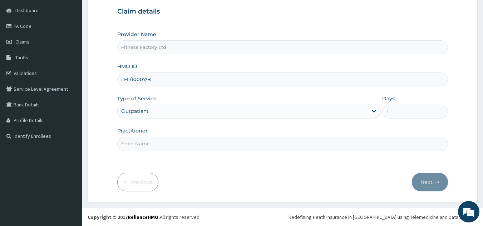
type input "LFL/10007/B"
click at [179, 143] on input "Practitioner" at bounding box center [282, 144] width 331 height 14
type input "AKASH"
click at [421, 183] on button "Next" at bounding box center [430, 182] width 36 height 19
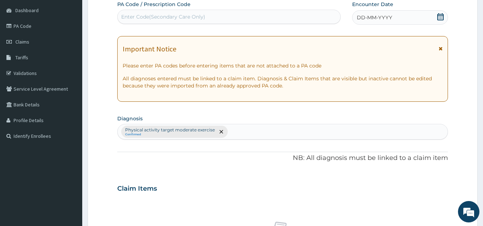
click at [396, 25] on div "DD-MM-YYYY" at bounding box center [400, 17] width 96 height 14
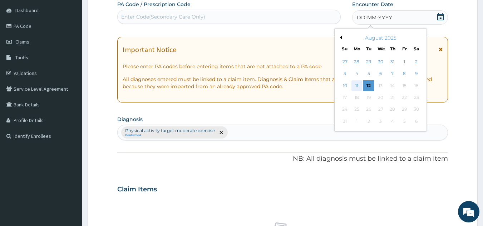
click at [356, 87] on div "11" at bounding box center [356, 85] width 11 height 11
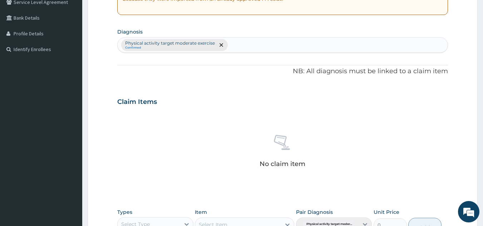
scroll to position [289, 0]
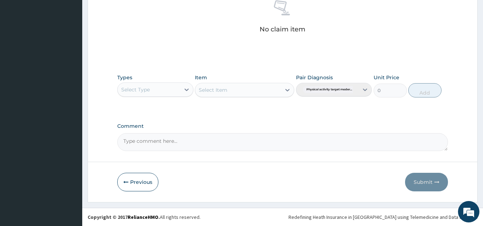
type input "PA/E6D83B"
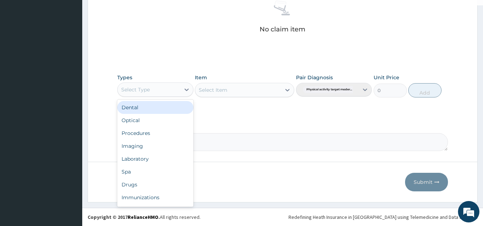
scroll to position [24, 0]
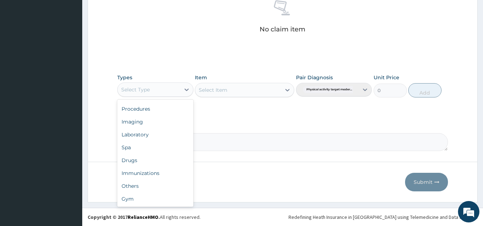
click at [159, 194] on div "Gym" at bounding box center [155, 199] width 76 height 13
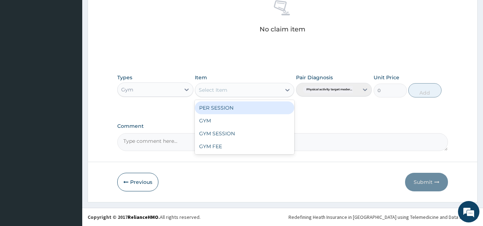
click at [254, 120] on div "GYM" at bounding box center [244, 120] width 99 height 13
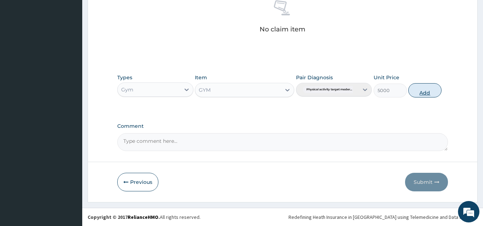
click at [440, 92] on button "Add" at bounding box center [424, 90] width 33 height 14
type input "0"
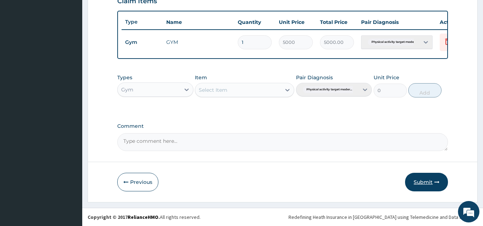
click at [435, 173] on button "Submit" at bounding box center [426, 182] width 43 height 19
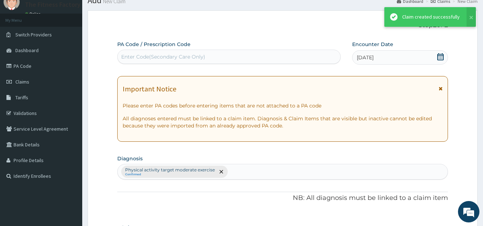
scroll to position [261, 0]
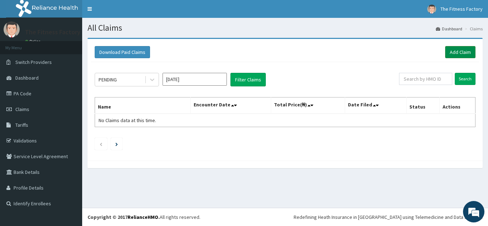
click at [452, 49] on link "Add Claim" at bounding box center [460, 52] width 30 height 12
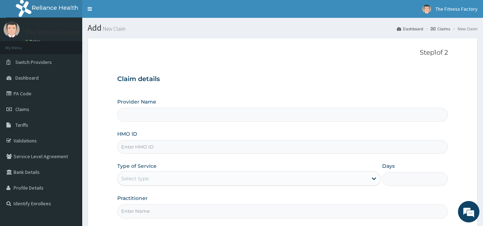
type input "Fitness Factory Ltd"
type input "1"
click at [319, 144] on input "HMO ID" at bounding box center [282, 147] width 331 height 14
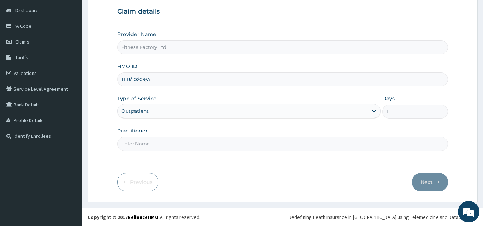
type input "TLR/10209/A"
click at [184, 146] on input "Practitioner" at bounding box center [282, 144] width 331 height 14
type input "AKASH"
click at [433, 187] on button "Next" at bounding box center [430, 182] width 36 height 19
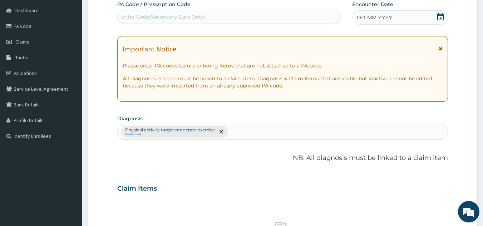
click at [393, 22] on div "DD-MM-YYYY" at bounding box center [400, 17] width 96 height 14
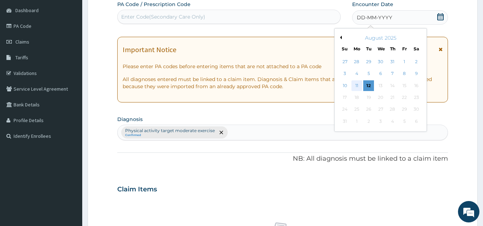
click at [356, 89] on div "11" at bounding box center [356, 85] width 11 height 11
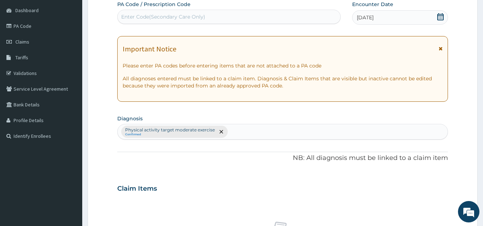
click at [256, 33] on div "PA Code / Prescription Code Enter Code(Secondary Care Only) Encounter Date 11-0…" at bounding box center [282, 187] width 331 height 372
type input "PA/"
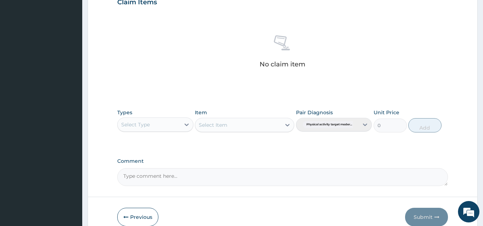
scroll to position [289, 0]
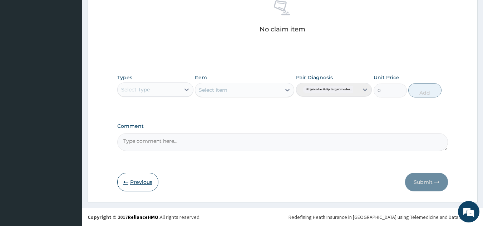
click at [141, 180] on button "Previous" at bounding box center [137, 182] width 41 height 19
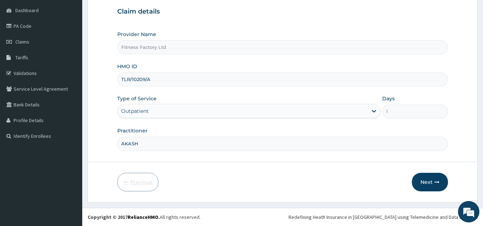
scroll to position [68, 0]
click at [427, 187] on button "Next" at bounding box center [430, 182] width 36 height 19
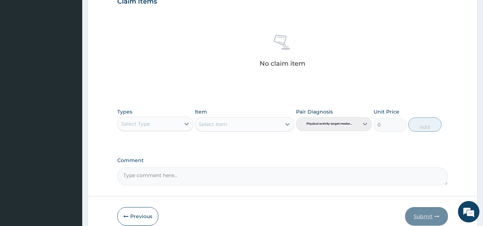
scroll to position [289, 0]
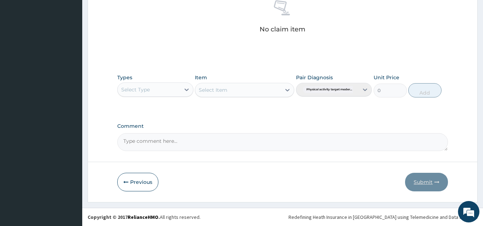
type input "PA/225D57"
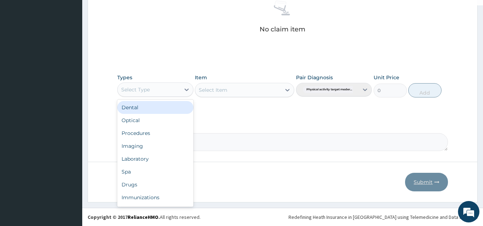
scroll to position [24, 0]
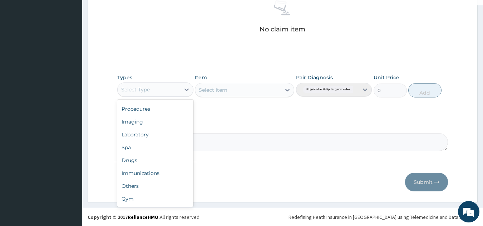
click at [153, 199] on div "Gym" at bounding box center [155, 199] width 76 height 13
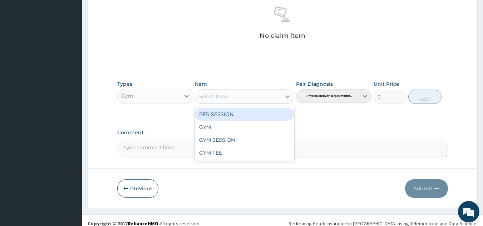
click at [259, 129] on div "GYM" at bounding box center [244, 127] width 99 height 13
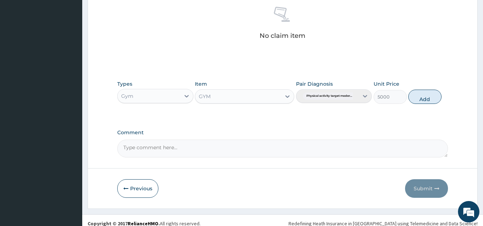
click at [440, 108] on div "Types Gym Item option GYM, selected. Select is focused ,type to refine list, pr…" at bounding box center [282, 97] width 331 height 41
click at [430, 102] on button "Add" at bounding box center [424, 97] width 33 height 14
type input "0"
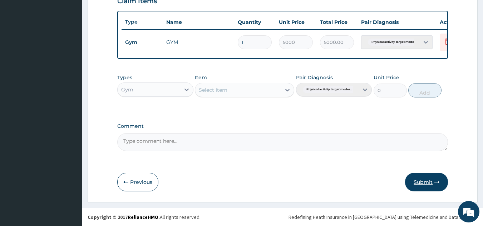
click at [438, 179] on button "Submit" at bounding box center [426, 182] width 43 height 19
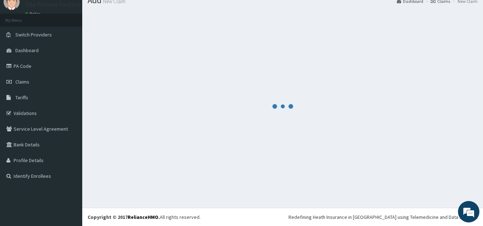
scroll to position [261, 0]
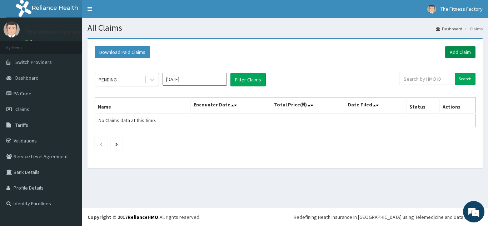
click at [460, 50] on link "Add Claim" at bounding box center [460, 52] width 30 height 12
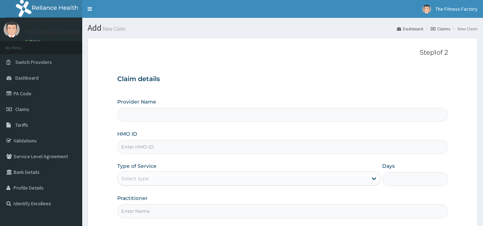
click at [203, 149] on input "HMO ID" at bounding box center [282, 147] width 331 height 14
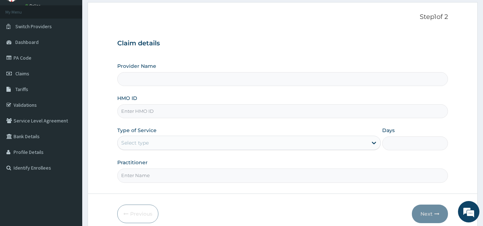
scroll to position [68, 0]
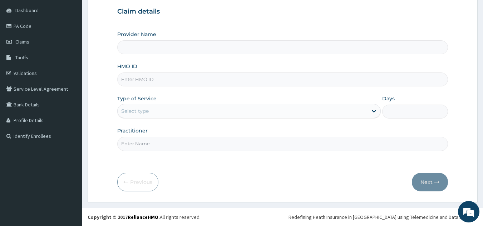
type input "Fitness Factory Ltd"
type input "1"
type input "CGO/10003/A"
click at [253, 146] on input "Practitioner" at bounding box center [282, 144] width 331 height 14
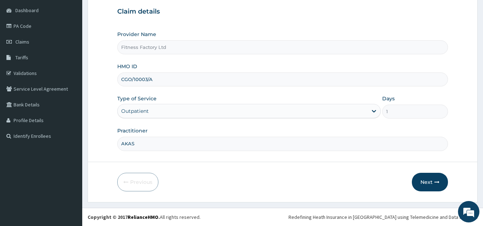
type input "AKASH"
click at [415, 187] on button "Next" at bounding box center [430, 182] width 36 height 19
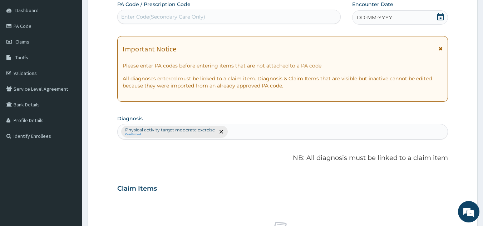
click at [395, 12] on div "DD-MM-YYYY" at bounding box center [400, 17] width 96 height 14
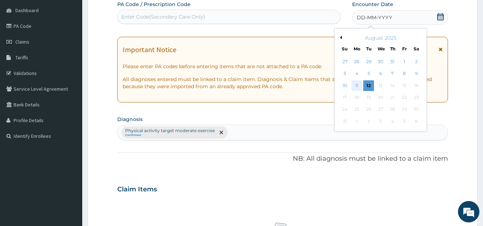
click at [359, 87] on div "11" at bounding box center [356, 85] width 11 height 11
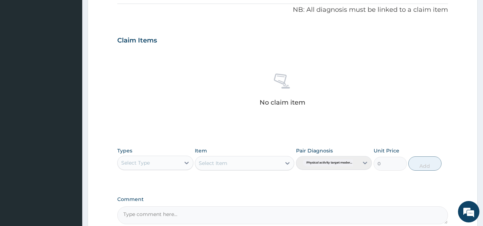
scroll to position [289, 0]
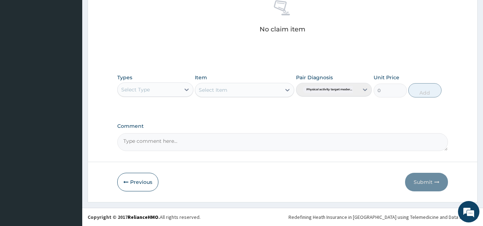
type input "PA/2FA949"
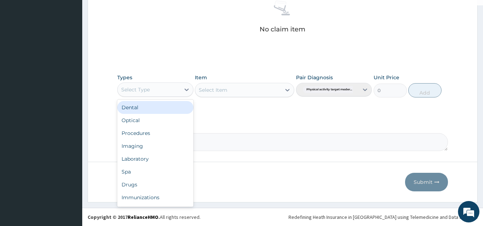
scroll to position [24, 0]
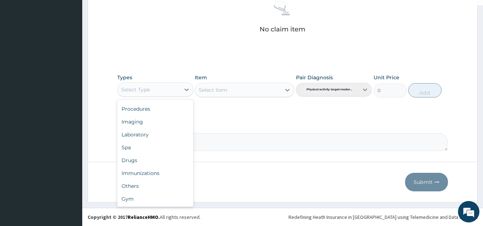
click at [154, 200] on div "Gym" at bounding box center [155, 199] width 76 height 13
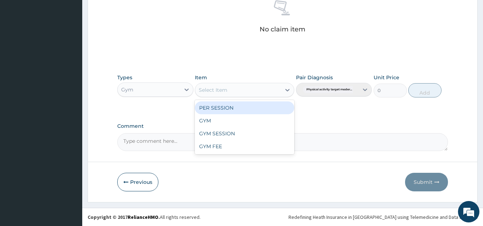
click at [254, 123] on div "GYM" at bounding box center [244, 120] width 99 height 13
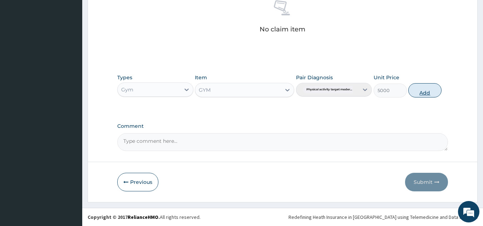
click at [424, 94] on button "Add" at bounding box center [424, 90] width 33 height 14
type input "0"
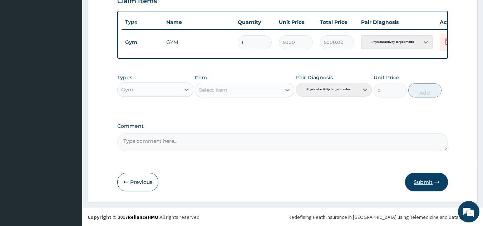
click at [427, 183] on button "Submit" at bounding box center [426, 182] width 43 height 19
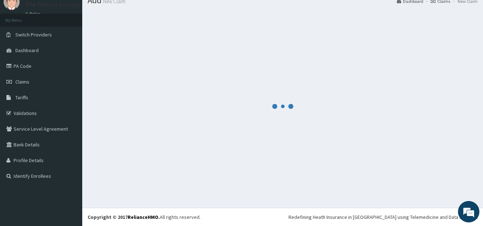
scroll to position [261, 0]
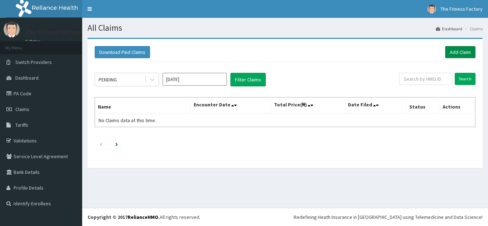
click at [463, 55] on link "Add Claim" at bounding box center [460, 52] width 30 height 12
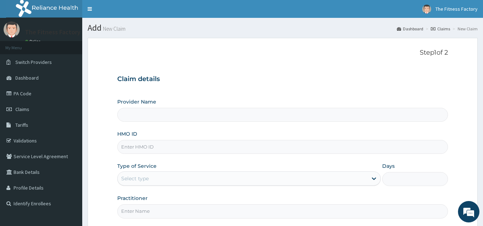
type input "Fitness Factory Ltd"
type input "1"
click at [165, 140] on input "HMO ID" at bounding box center [282, 147] width 331 height 14
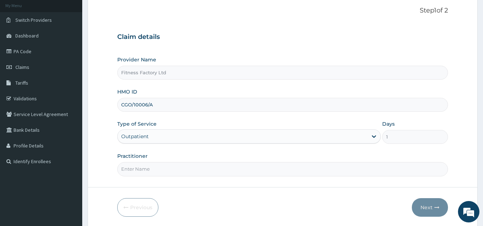
scroll to position [68, 0]
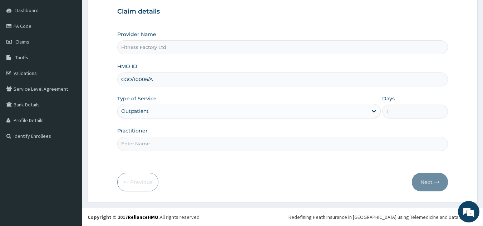
type input "CGO/10006/A"
click at [211, 145] on input "Practitioner" at bounding box center [282, 144] width 331 height 14
type input "AKSH"
click at [436, 176] on button "Next" at bounding box center [430, 182] width 36 height 19
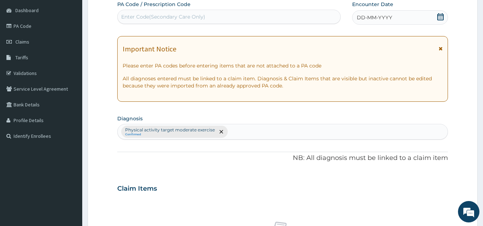
click at [380, 14] on span "DD-MM-YYYY" at bounding box center [374, 17] width 35 height 7
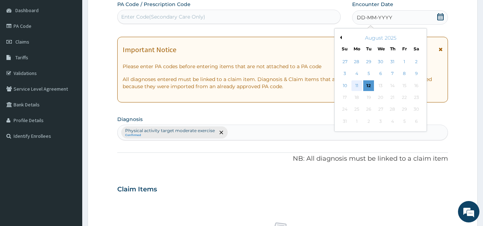
click at [359, 89] on div "11" at bounding box center [356, 85] width 11 height 11
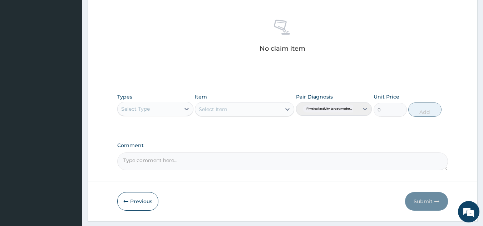
scroll to position [289, 0]
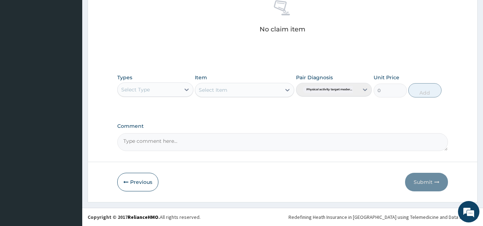
type input "PA/AE7204"
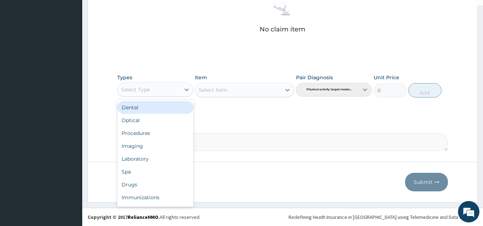
scroll to position [24, 0]
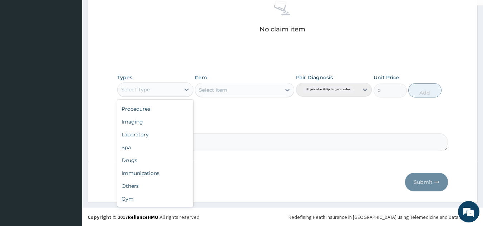
click at [158, 202] on div "Gym" at bounding box center [155, 199] width 76 height 13
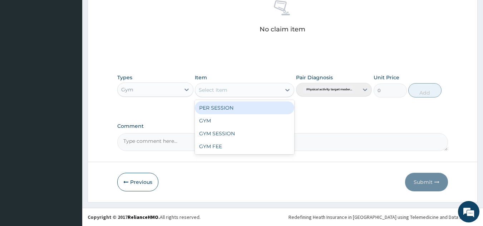
click at [258, 122] on div "GYM" at bounding box center [244, 120] width 99 height 13
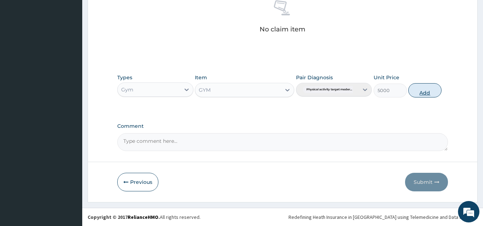
click at [424, 96] on button "Add" at bounding box center [424, 90] width 33 height 14
type input "0"
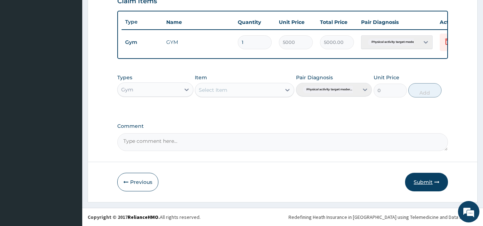
click at [429, 178] on button "Submit" at bounding box center [426, 182] width 43 height 19
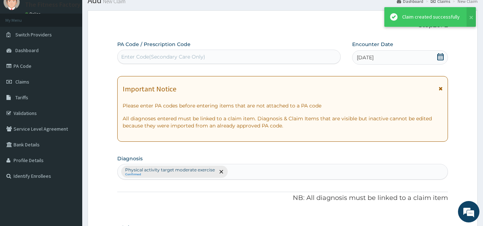
scroll to position [261, 0]
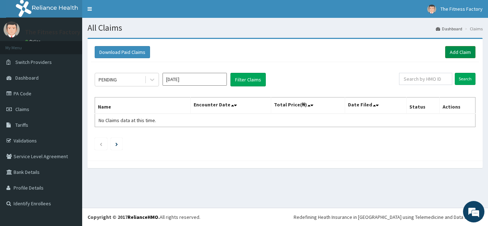
click at [460, 51] on link "Add Claim" at bounding box center [460, 52] width 30 height 12
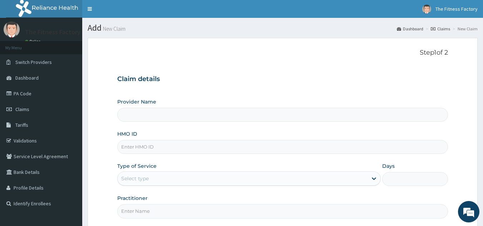
type input "Fitness Factory Ltd"
type input "1"
click at [202, 148] on input "HMO ID" at bounding box center [282, 147] width 331 height 14
type input "LTG/10057/A"
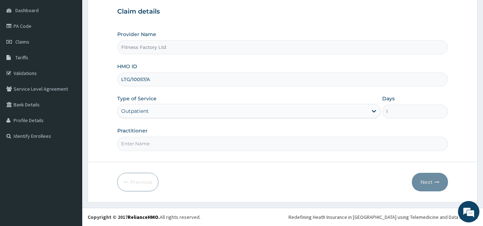
click at [209, 143] on input "Practitioner" at bounding box center [282, 144] width 331 height 14
type input "AKAASH"
click at [428, 181] on button "Next" at bounding box center [430, 182] width 36 height 19
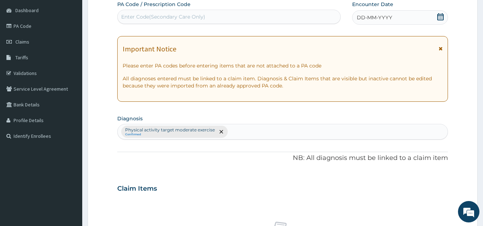
click at [398, 19] on div "DD-MM-YYYY" at bounding box center [400, 17] width 96 height 14
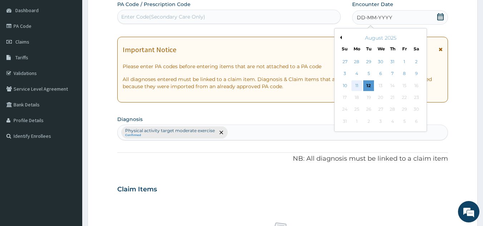
click at [352, 85] on div "11" at bounding box center [356, 85] width 11 height 11
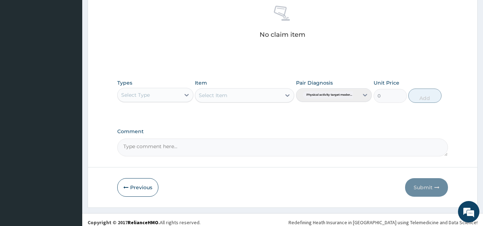
scroll to position [289, 0]
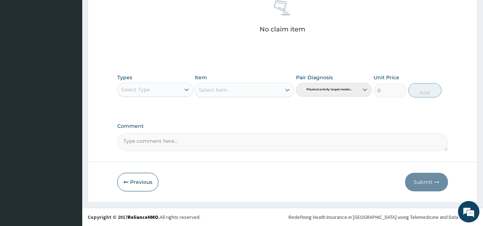
type input "PA/18F819"
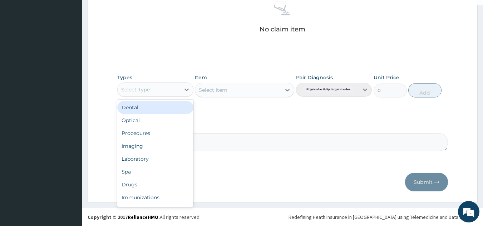
scroll to position [24, 0]
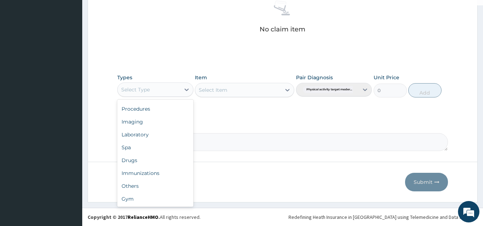
click at [149, 201] on div "Gym" at bounding box center [155, 199] width 76 height 13
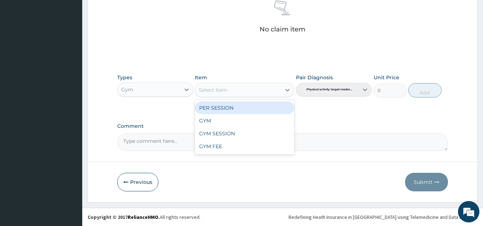
click at [244, 125] on div "GYM" at bounding box center [244, 120] width 99 height 13
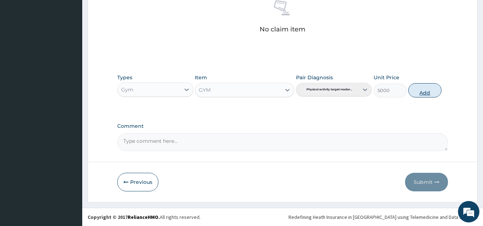
click at [420, 92] on button "Add" at bounding box center [424, 90] width 33 height 14
type input "0"
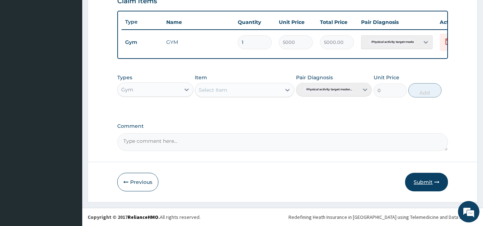
click at [424, 183] on button "Submit" at bounding box center [426, 182] width 43 height 19
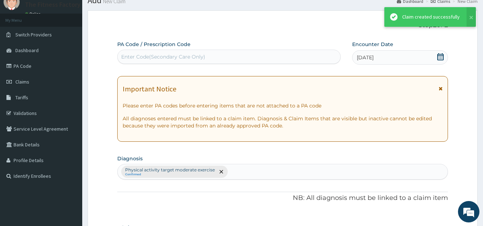
scroll to position [261, 0]
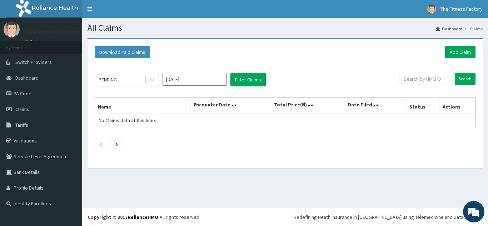
click at [317, 196] on div "All Claims Dashboard Claims Download Paid Claims Add Claim × Note you can only …" at bounding box center [285, 113] width 406 height 190
click at [231, 12] on nav "Toggle navigation The Fitness Factory The Fitness Factory - edwin@fitnessfactor…" at bounding box center [285, 9] width 406 height 18
click at [156, 199] on div "All Claims Dashboard Claims Download Paid Claims Add Claim × Note you can only …" at bounding box center [285, 113] width 406 height 190
click at [150, 173] on div "Download Paid Claims Add Claim × Note you can only download claims within a max…" at bounding box center [285, 107] width 406 height 138
click at [163, 200] on div "All Claims Dashboard Claims Download Paid Claims Add Claim × Note you can only …" at bounding box center [285, 113] width 406 height 190
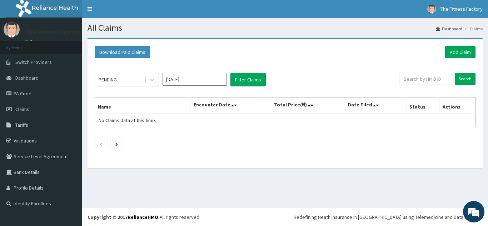
click at [163, 220] on footer "Redefining Heath Insurance in Africa using Telemedicine and Data Science! Copyr…" at bounding box center [285, 217] width 406 height 18
drag, startPoint x: 163, startPoint y: 220, endPoint x: 0, endPoint y: 159, distance: 173.9
click at [0, 159] on link "Service Level Agreement" at bounding box center [41, 157] width 82 height 16
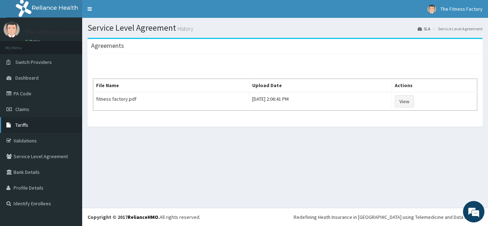
click at [32, 132] on link "Tariffs" at bounding box center [41, 125] width 82 height 16
click at [32, 133] on link "Tariffs" at bounding box center [41, 125] width 82 height 16
